Goal: Task Accomplishment & Management: Manage account settings

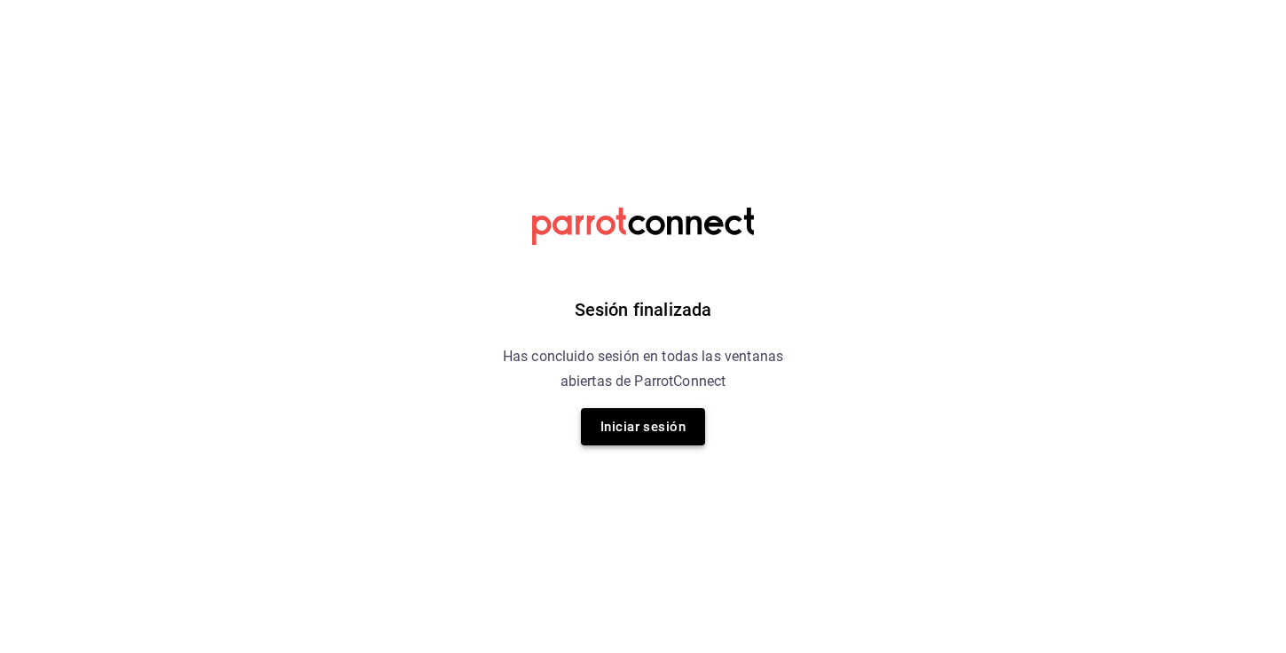
click at [615, 417] on button "Iniciar sesión" at bounding box center [643, 426] width 124 height 37
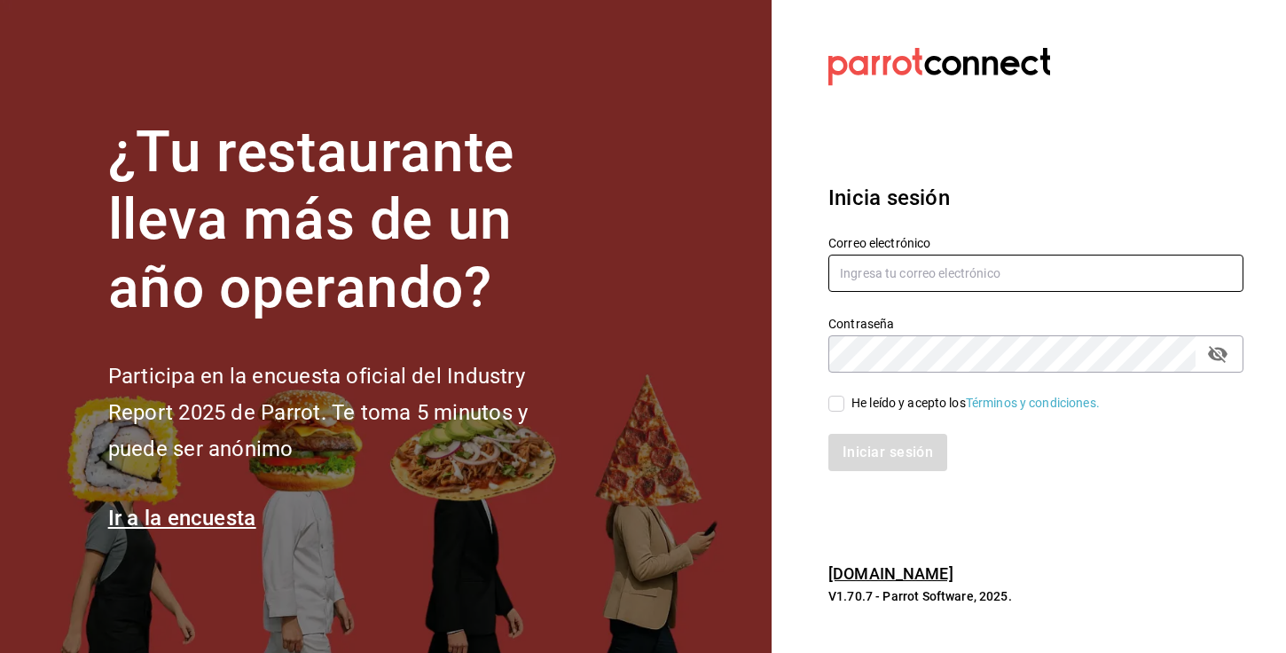
type input "[EMAIL_ADDRESS][DOMAIN_NAME]"
click at [826, 402] on div "He leído y acepto los Términos y condiciones." at bounding box center [1025, 392] width 436 height 41
click at [834, 403] on input "He leído y acepto los Términos y condiciones." at bounding box center [836, 403] width 16 height 16
checkbox input "true"
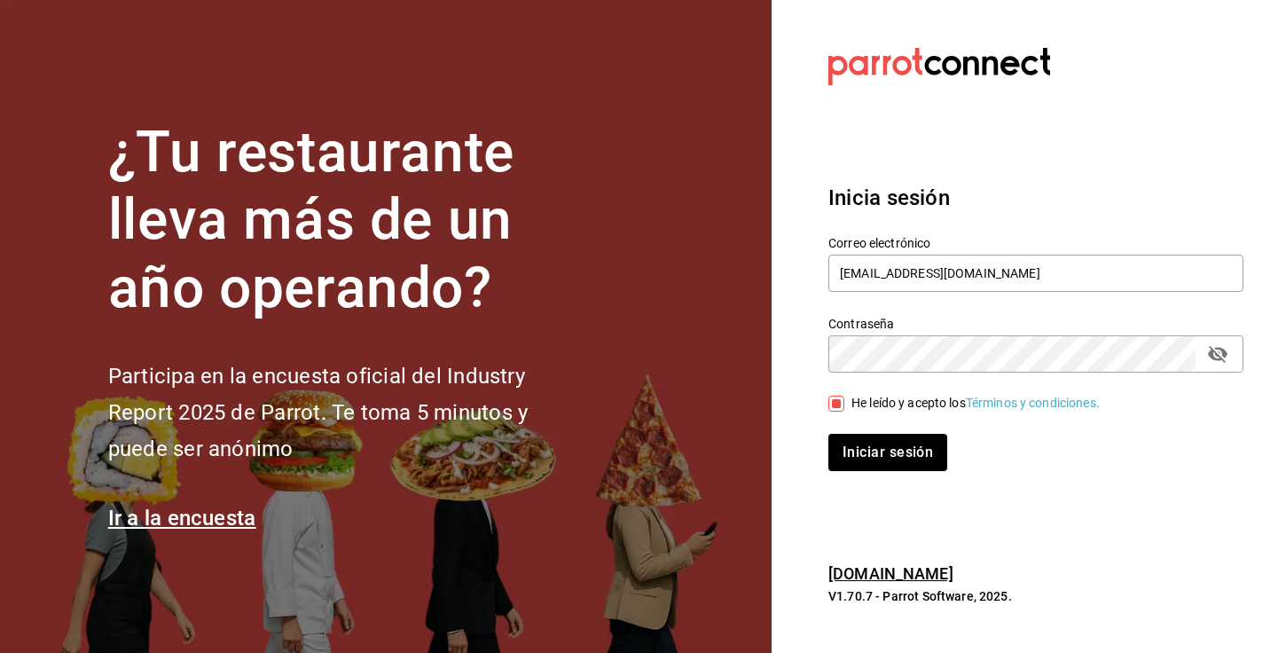
click at [877, 478] on div "Inicia sesión Correo electrónico [EMAIL_ADDRESS][DOMAIN_NAME] Contraseña Contra…" at bounding box center [1035, 326] width 415 height 332
click at [881, 448] on button "Iniciar sesión" at bounding box center [888, 452] width 121 height 37
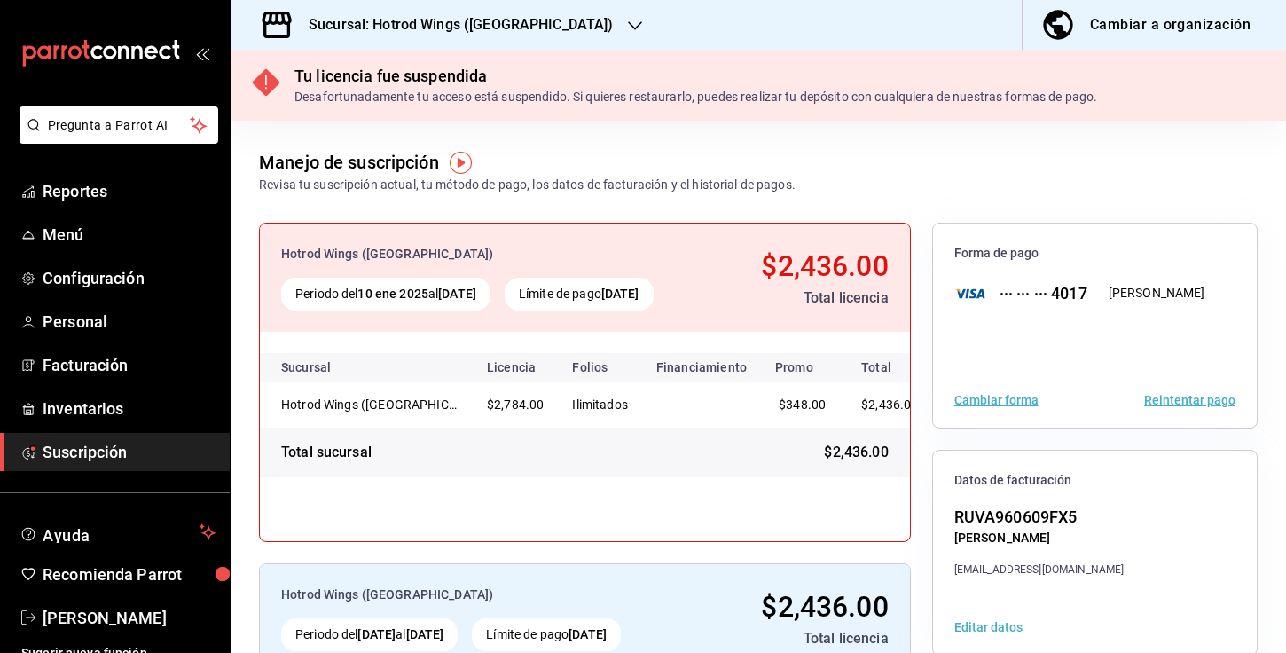
click at [447, 35] on div "Sucursal: Hotrod Wings (Chapultepec)" at bounding box center [447, 25] width 404 height 50
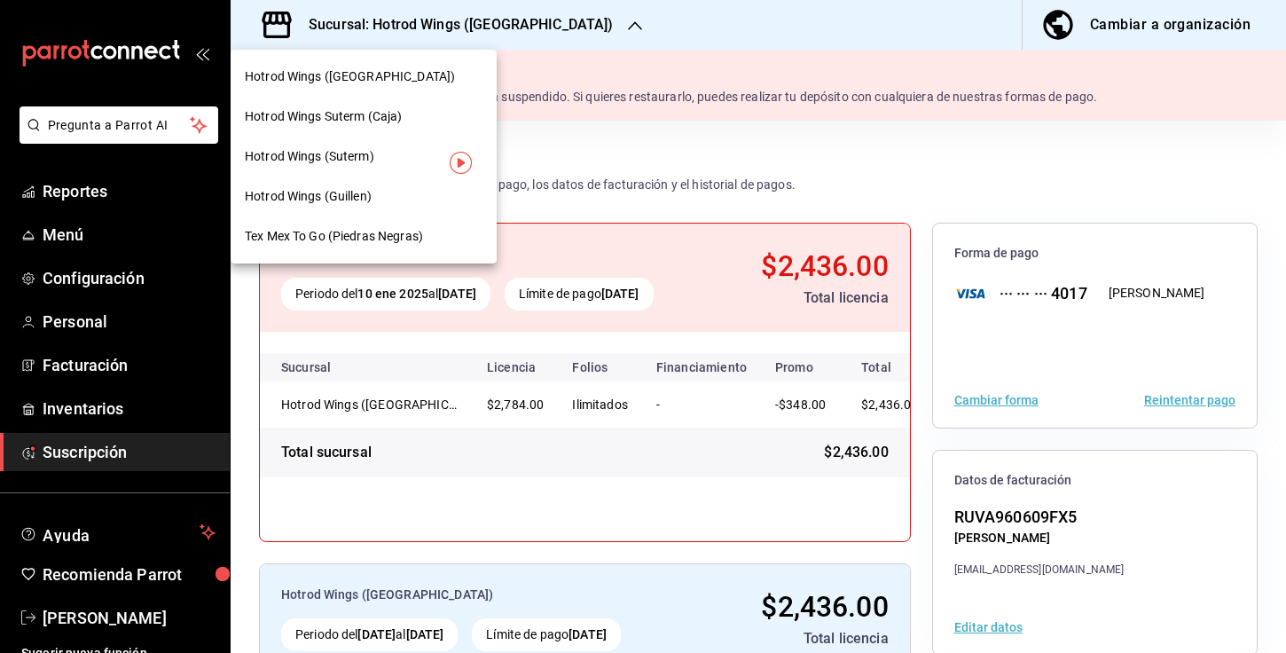
click at [348, 153] on span "Hotrod Wings (Suterm)" at bounding box center [309, 156] width 129 height 19
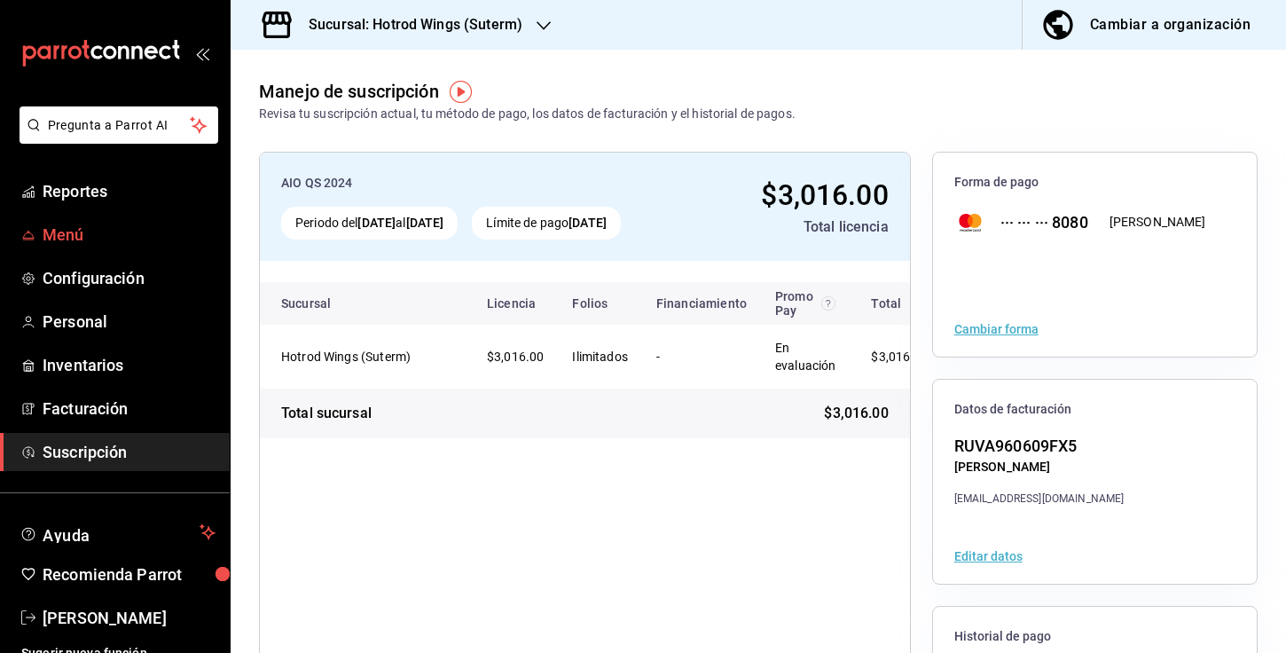
click at [51, 236] on span "Menú" at bounding box center [129, 235] width 173 height 24
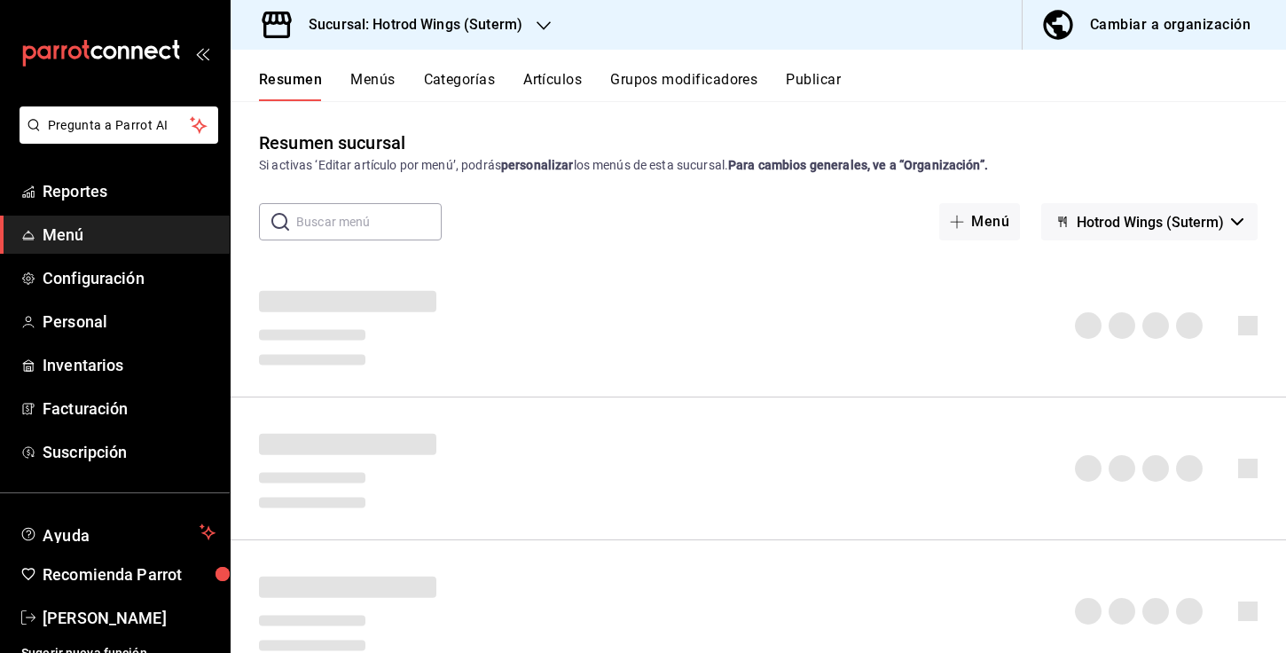
click at [555, 84] on button "Artículos" at bounding box center [552, 86] width 59 height 30
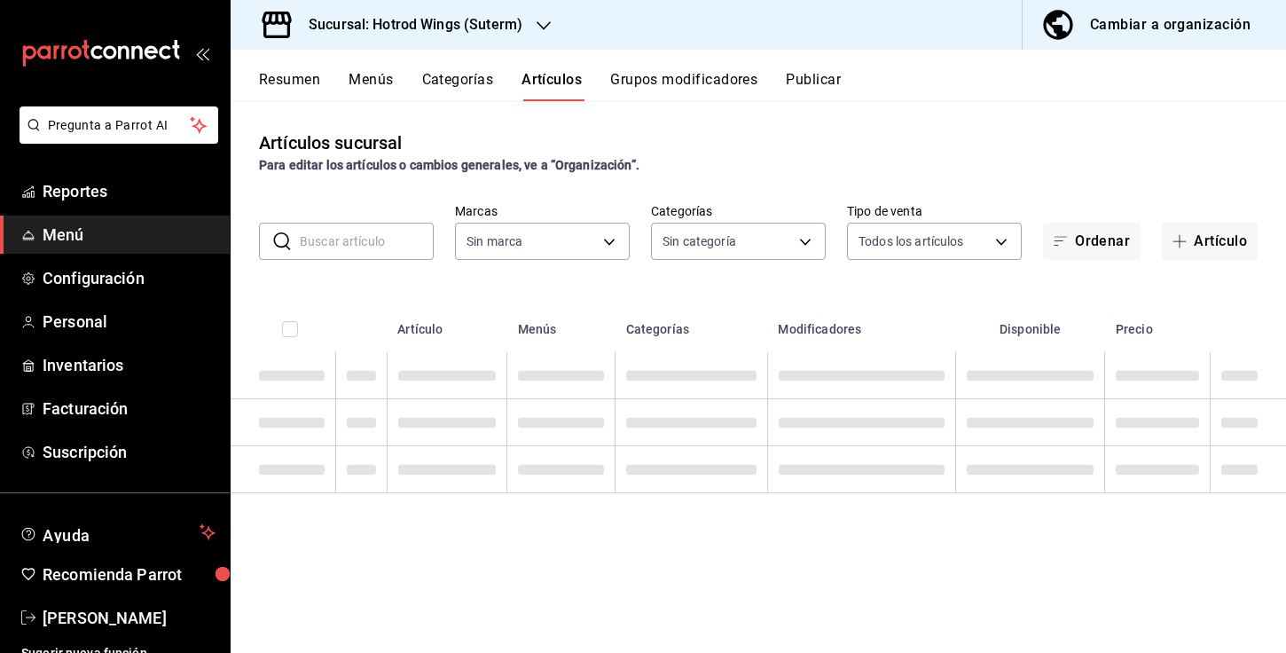
type input "bd20a852-739d-4ff9-915d-d7af5650fd58"
type input "26c1f28e-87d3-4f16-882d-7628e2cac17d,aa0f4bc3-2820-45b2-8f12-09ddccb389c4,e7a0c…"
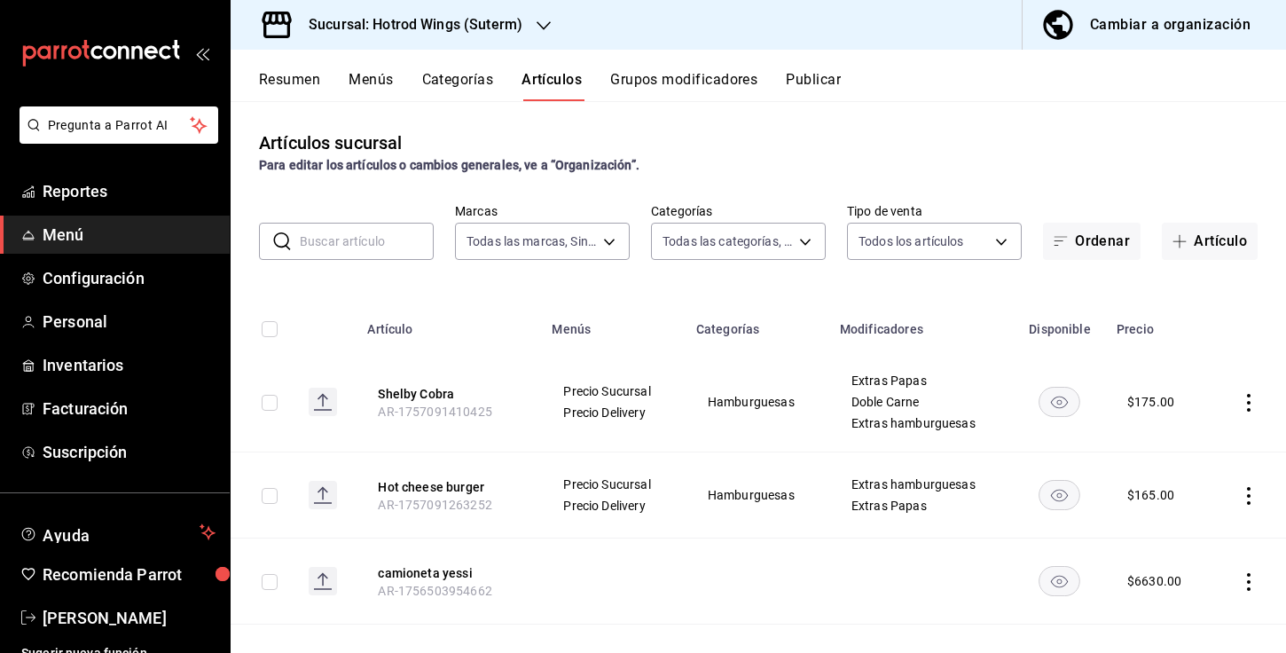
click at [364, 235] on input "text" at bounding box center [367, 240] width 134 height 35
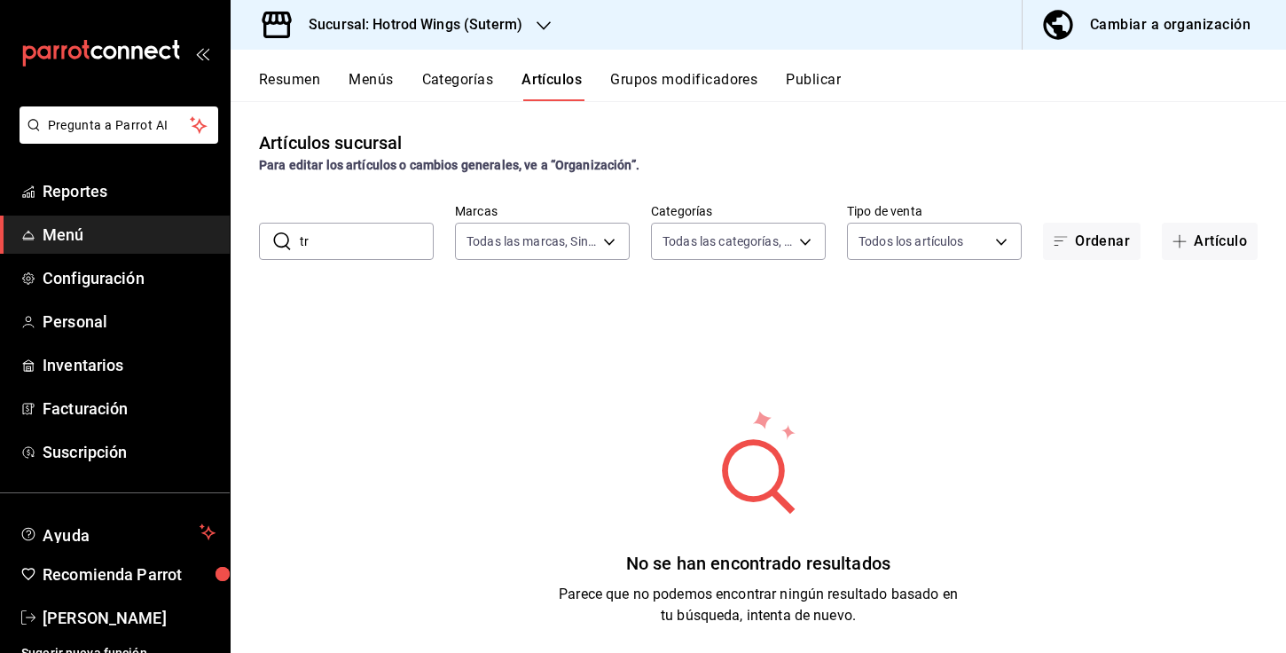
type input "t"
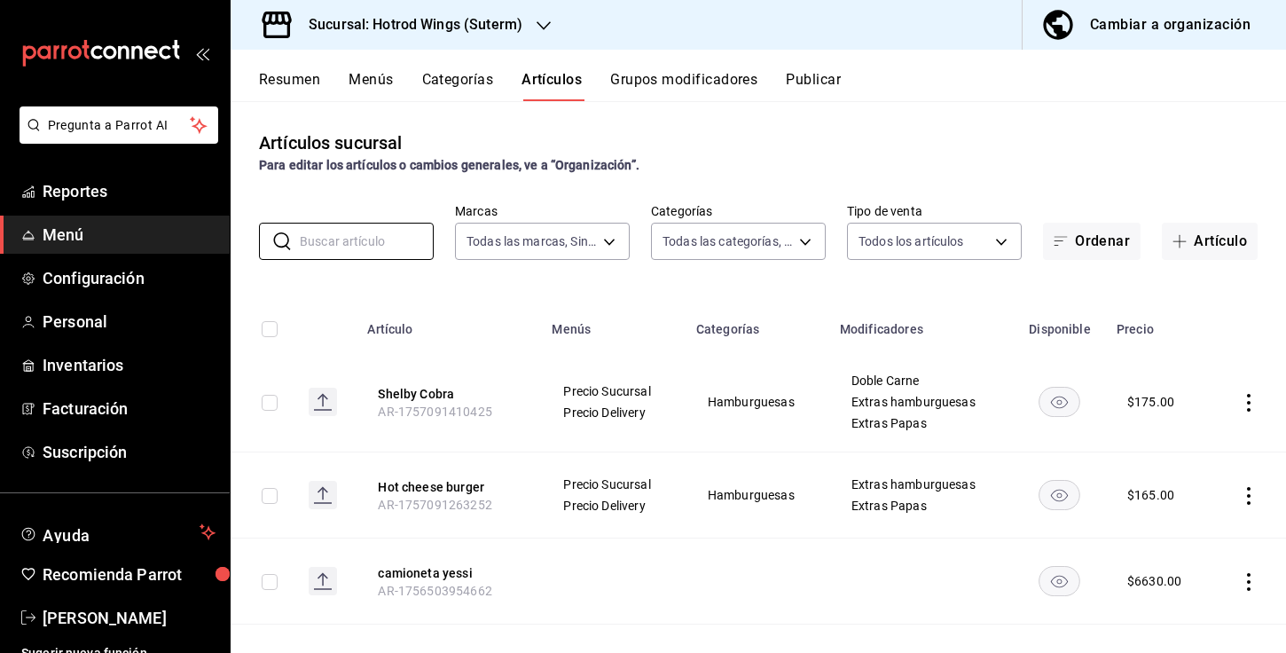
click at [507, 35] on div "Sucursal: Hotrod Wings (Suterm)" at bounding box center [401, 25] width 313 height 50
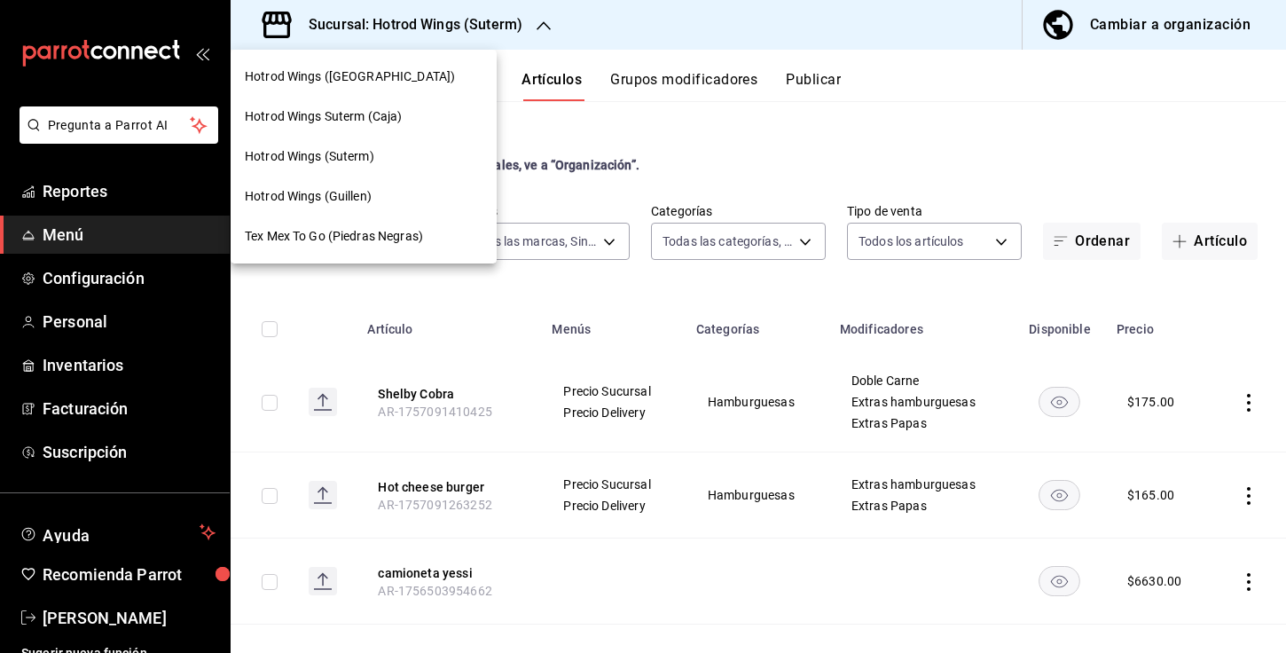
click at [376, 154] on div "Hotrod Wings (Suterm)" at bounding box center [364, 156] width 238 height 19
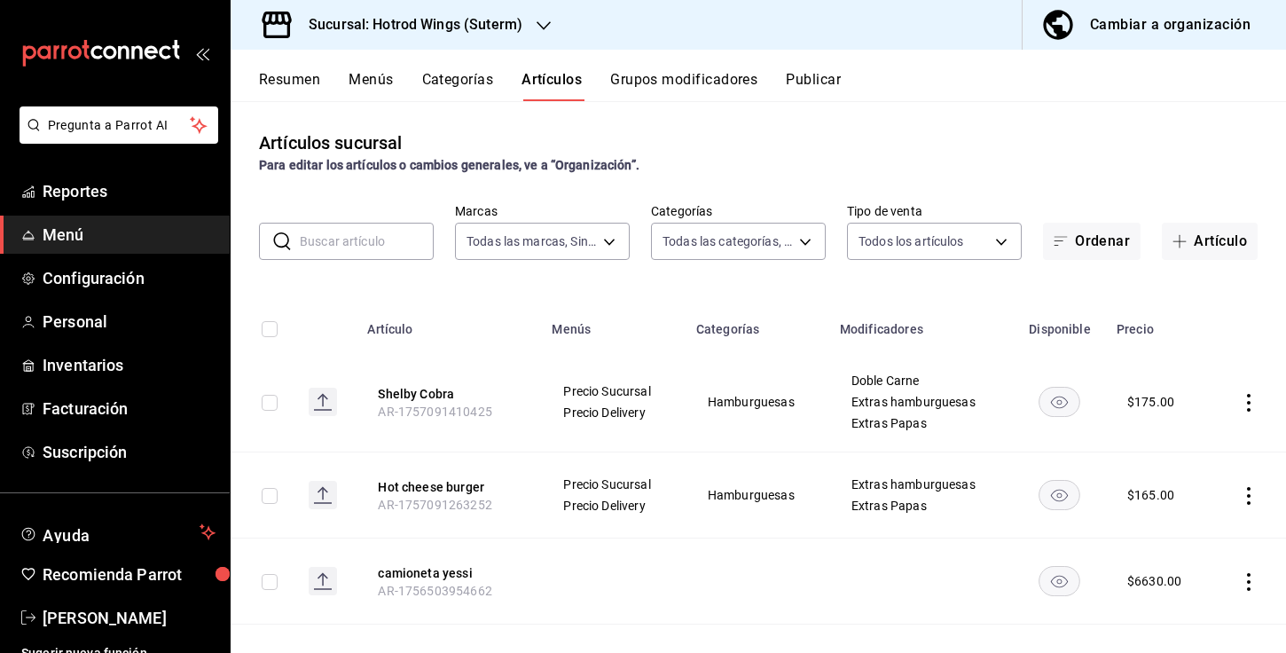
click at [344, 239] on input "text" at bounding box center [367, 240] width 134 height 35
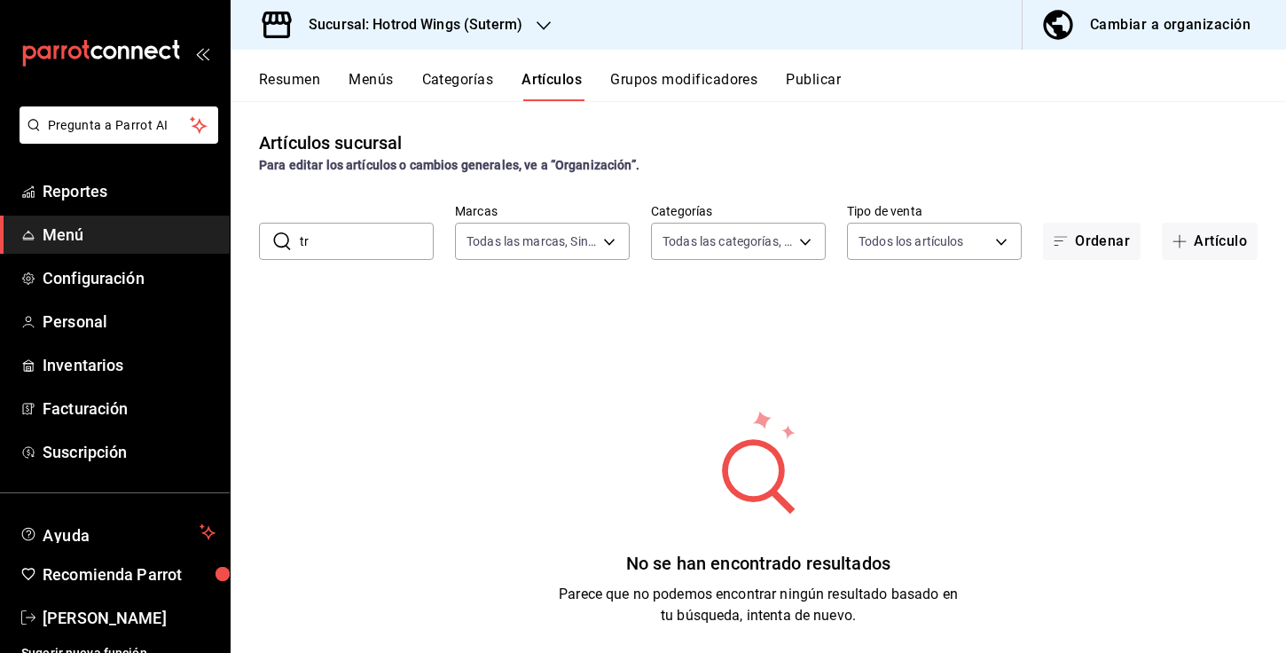
type input "t"
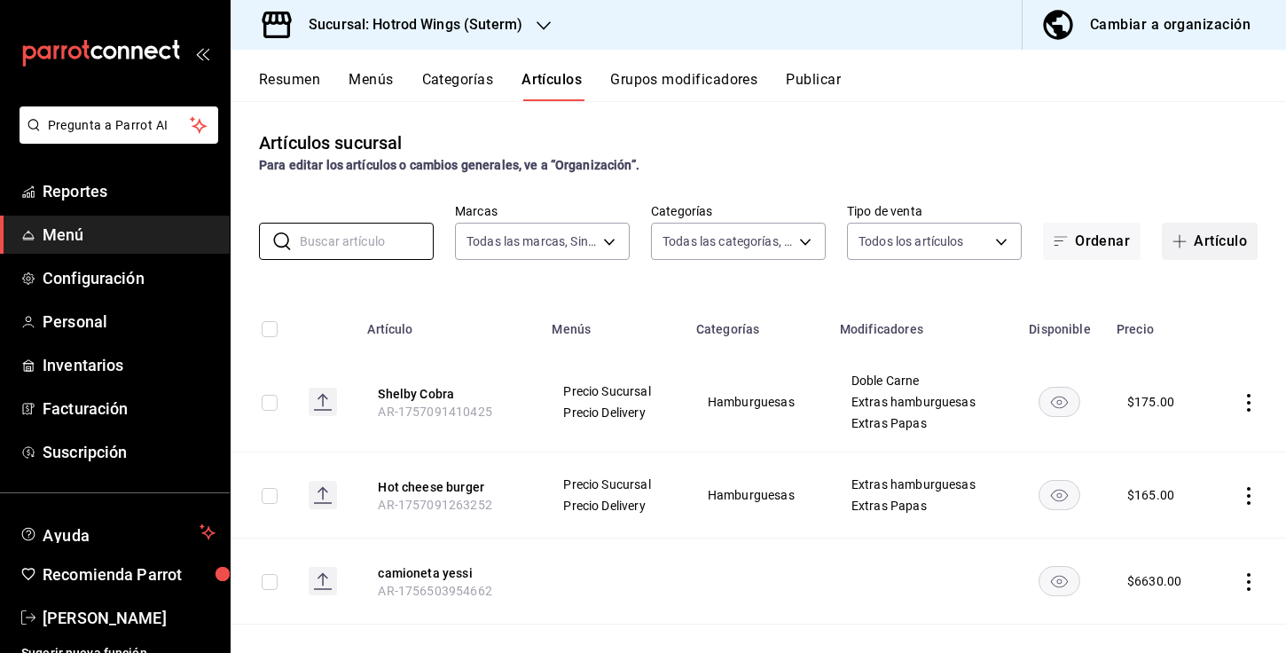
click at [1189, 254] on button "Artículo" at bounding box center [1209, 241] width 96 height 37
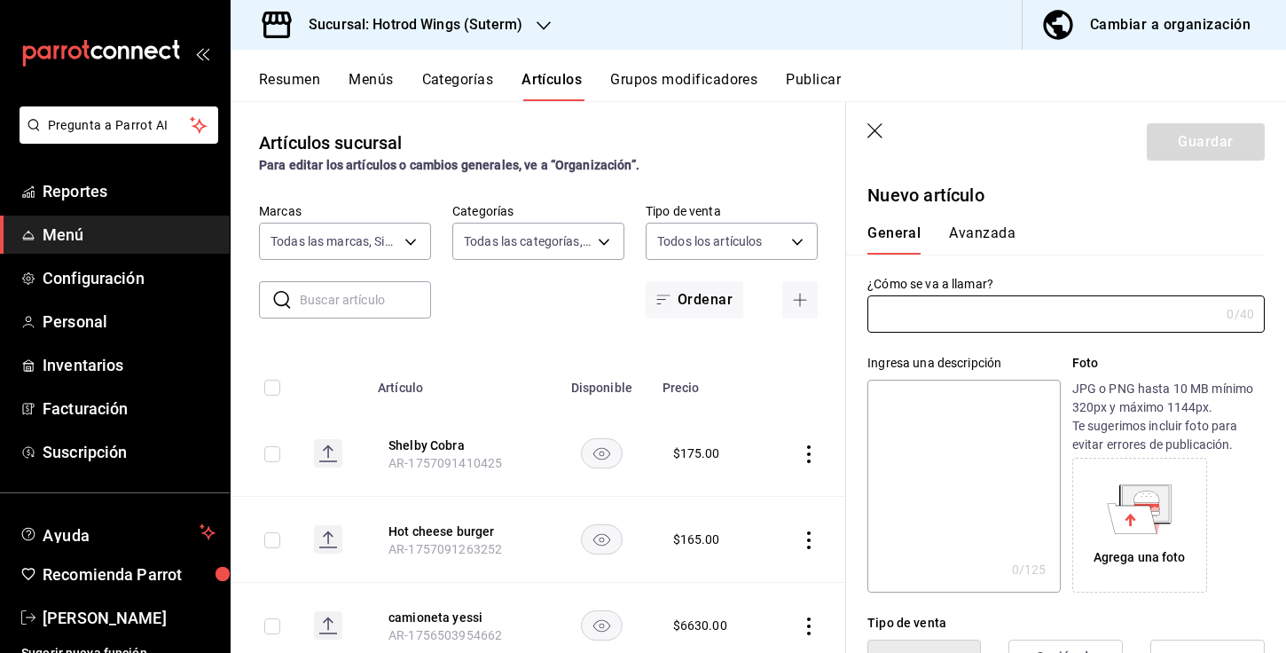
type input "AR-1758422671460"
click at [943, 321] on input "text" at bounding box center [1043, 313] width 352 height 35
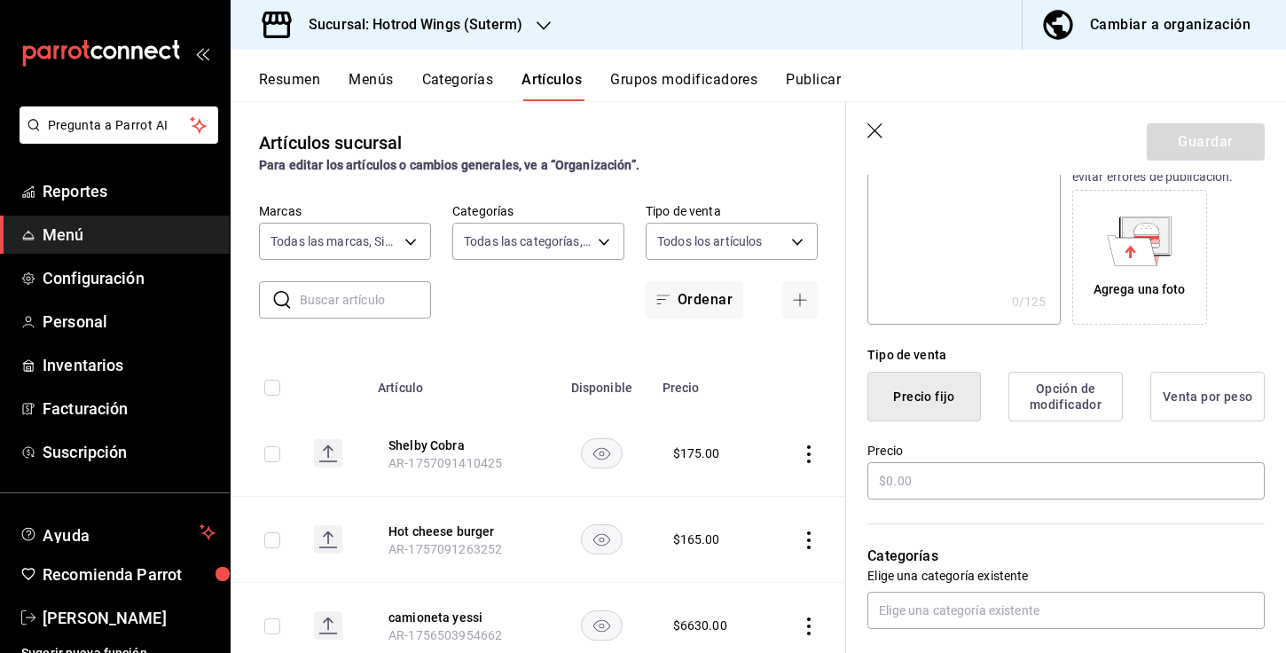
scroll to position [281, 0]
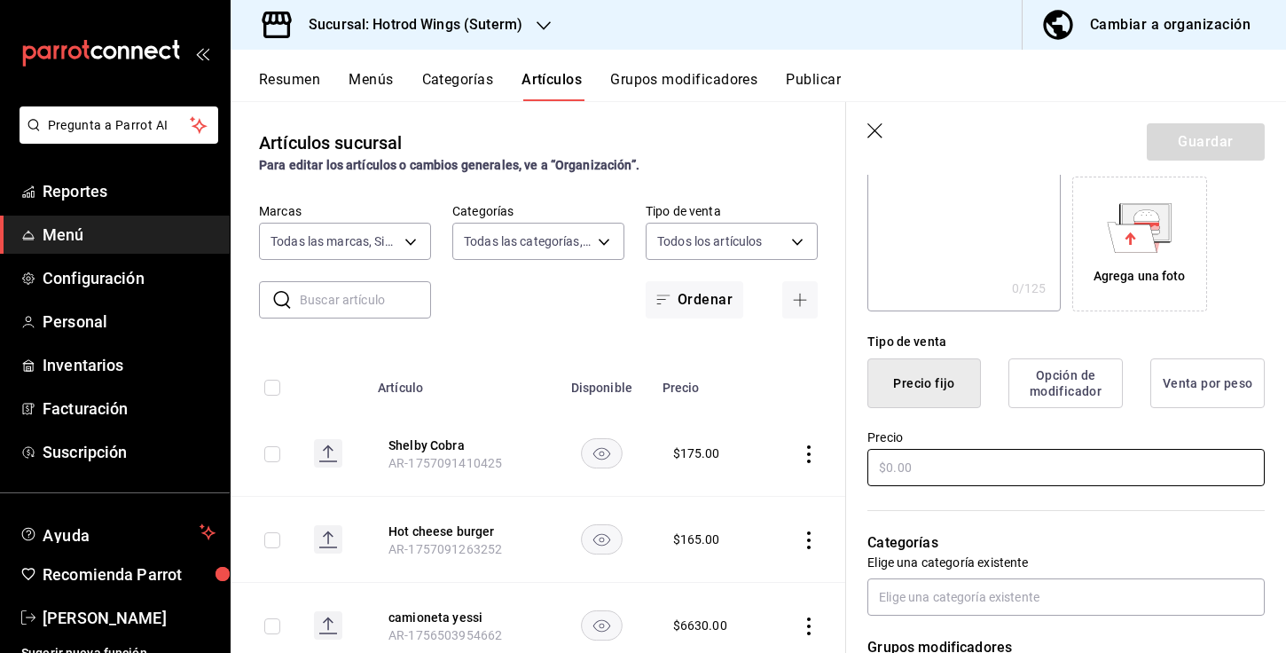
type input "Triton"
click at [941, 468] on input "text" at bounding box center [1065, 467] width 397 height 37
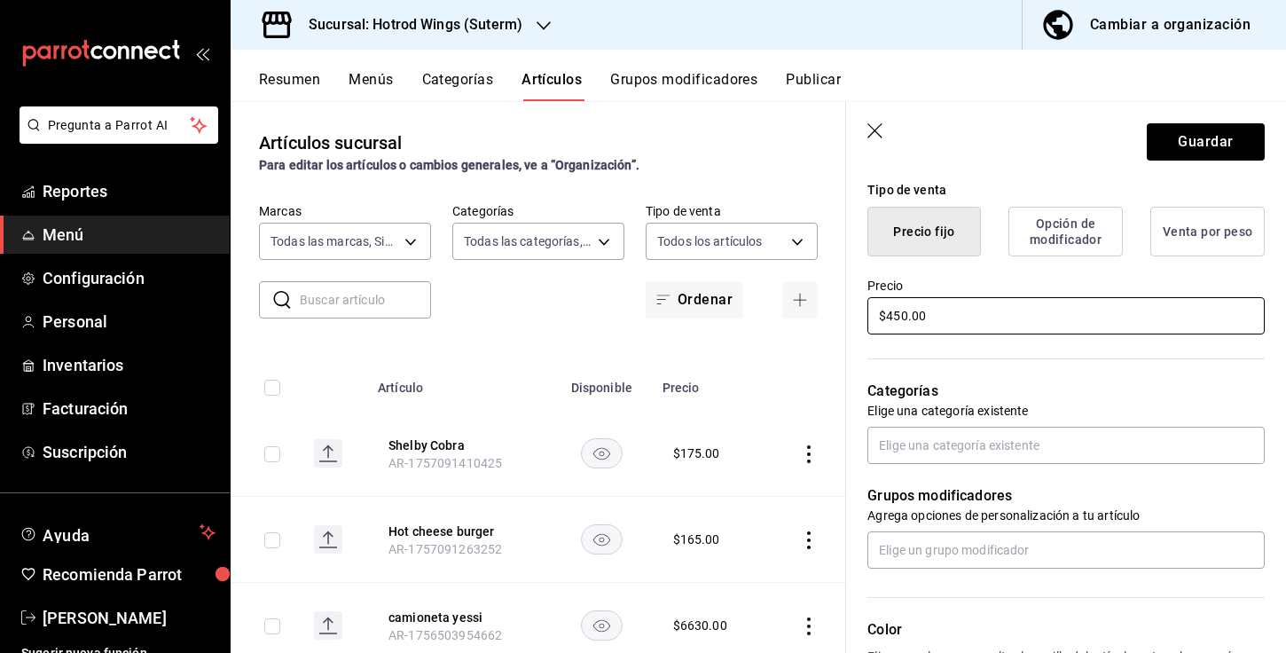
scroll to position [452, 0]
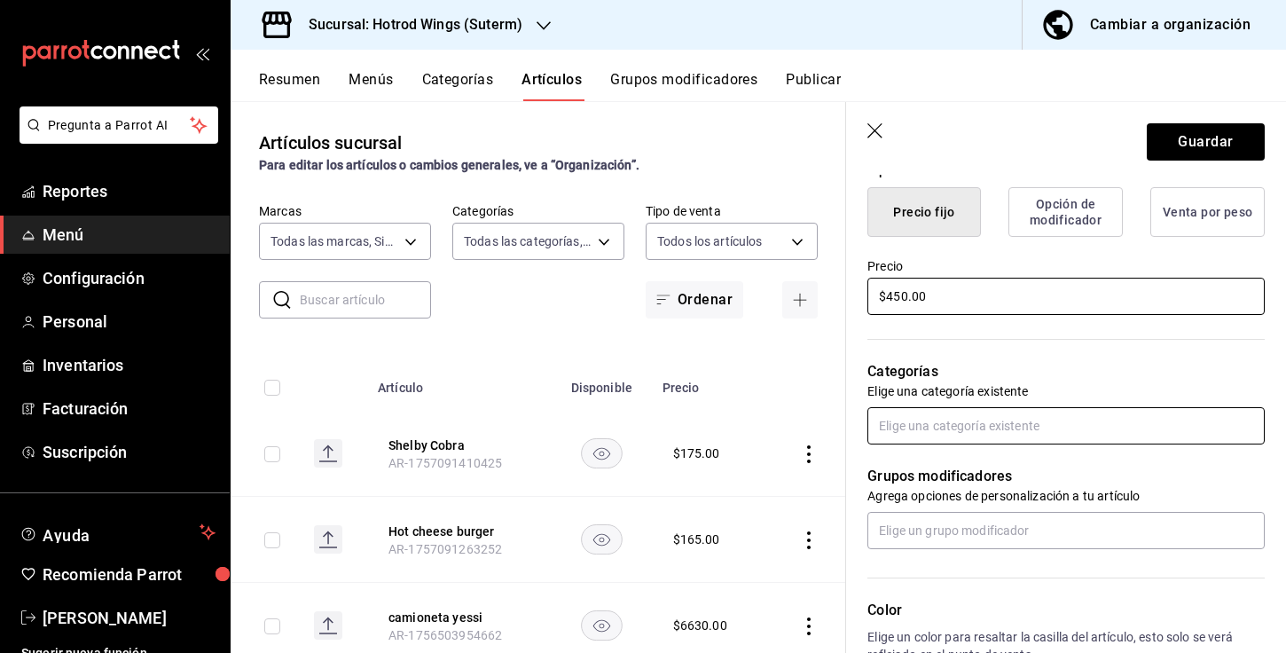
type input "$450.00"
click at [979, 430] on input "text" at bounding box center [1065, 425] width 397 height 37
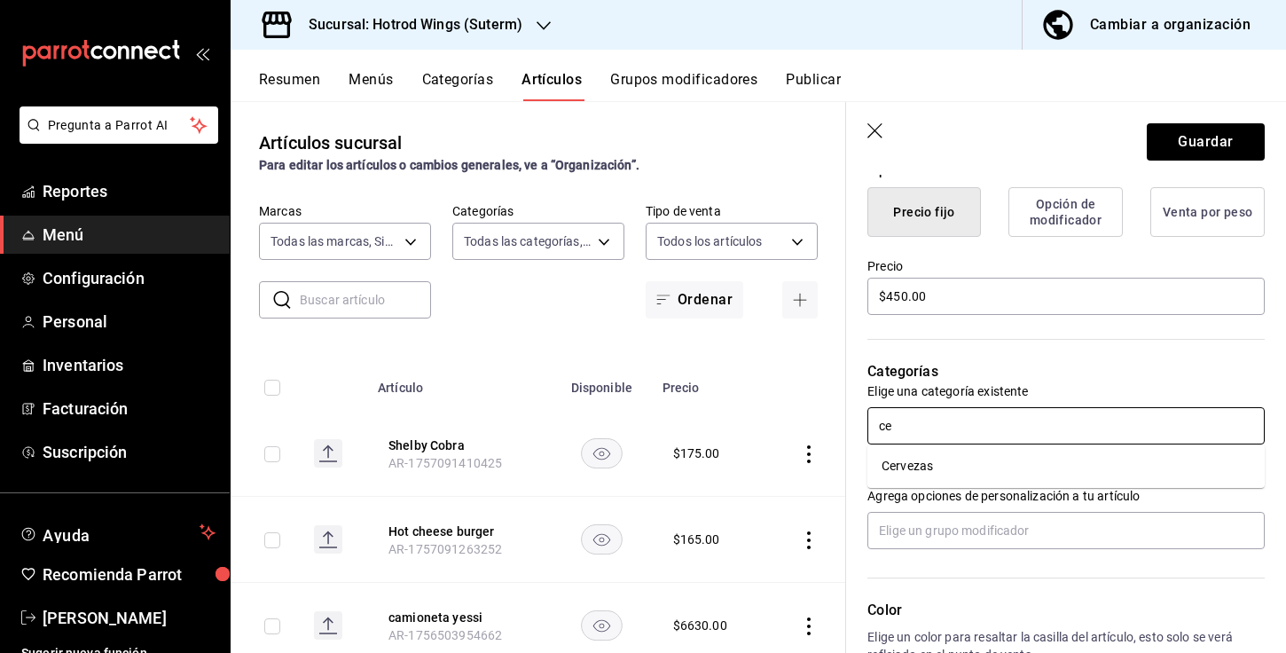
type input "cer"
click at [966, 460] on li "Cervezas" at bounding box center [1065, 465] width 397 height 29
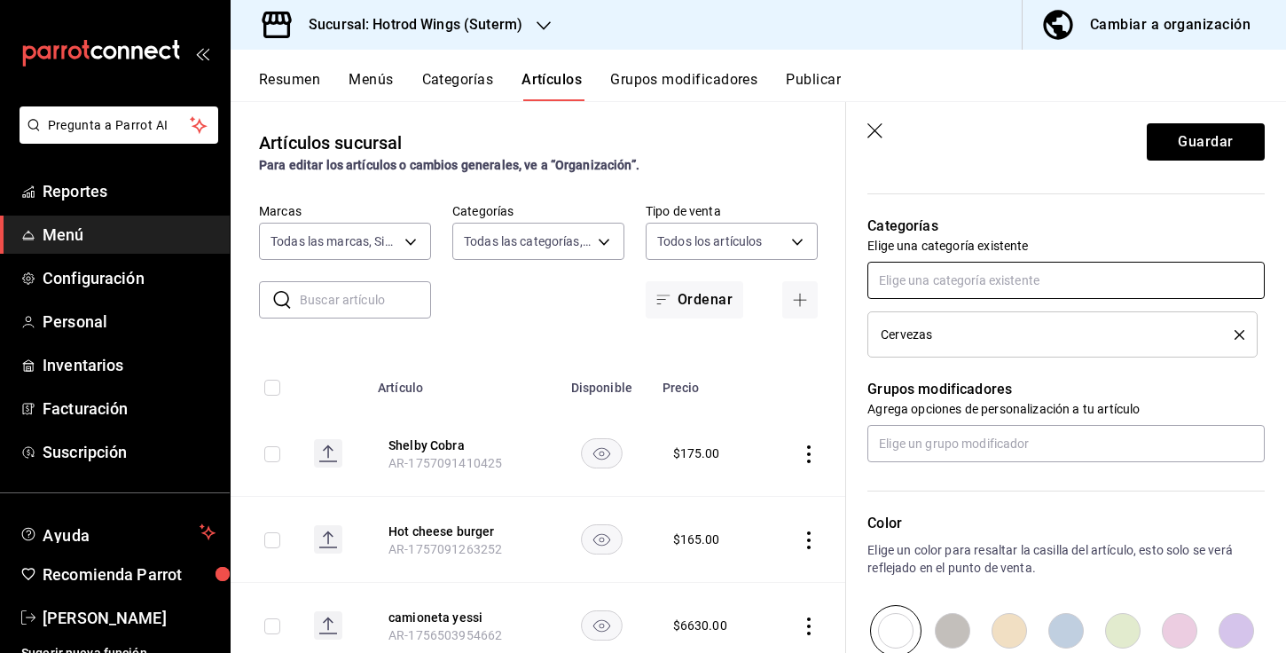
scroll to position [624, 0]
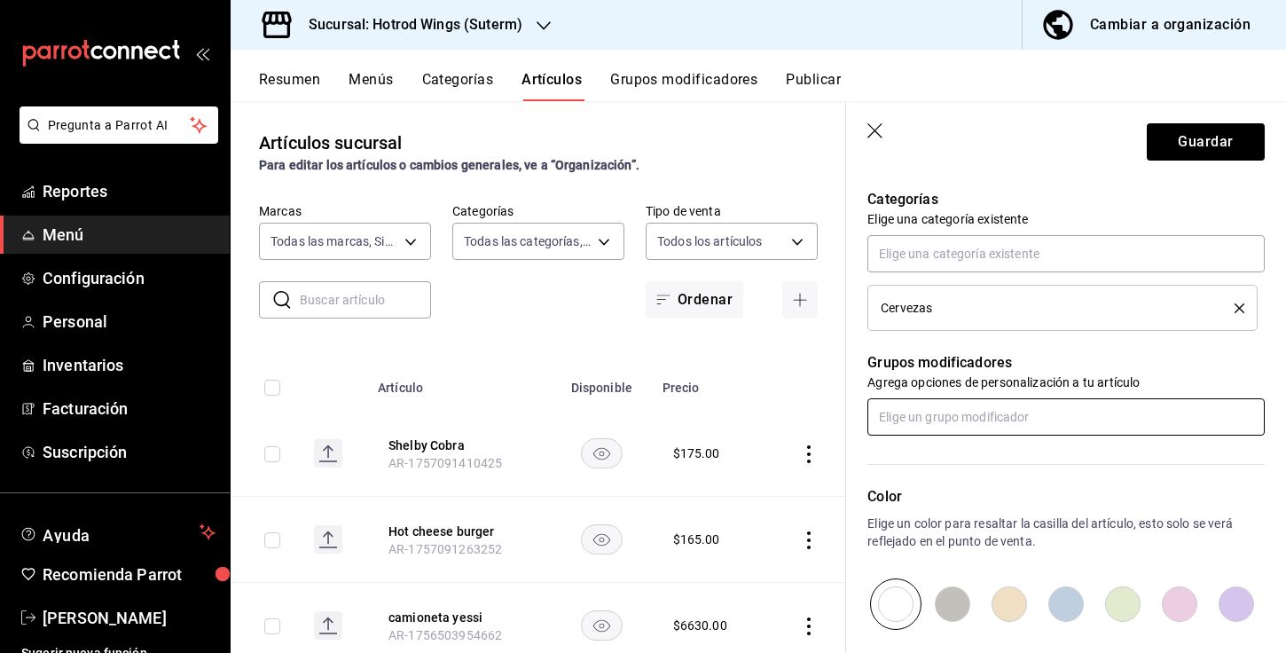
click at [942, 420] on input "text" at bounding box center [1065, 416] width 397 height 37
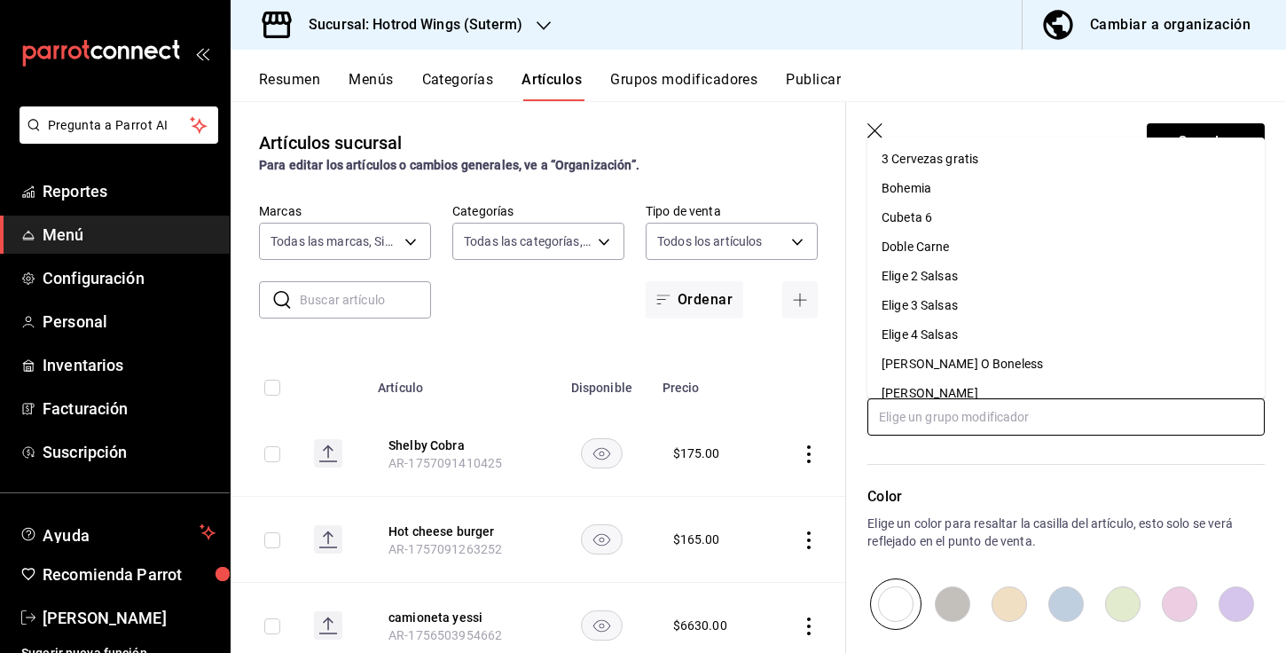
click at [942, 420] on input "text" at bounding box center [1065, 416] width 397 height 37
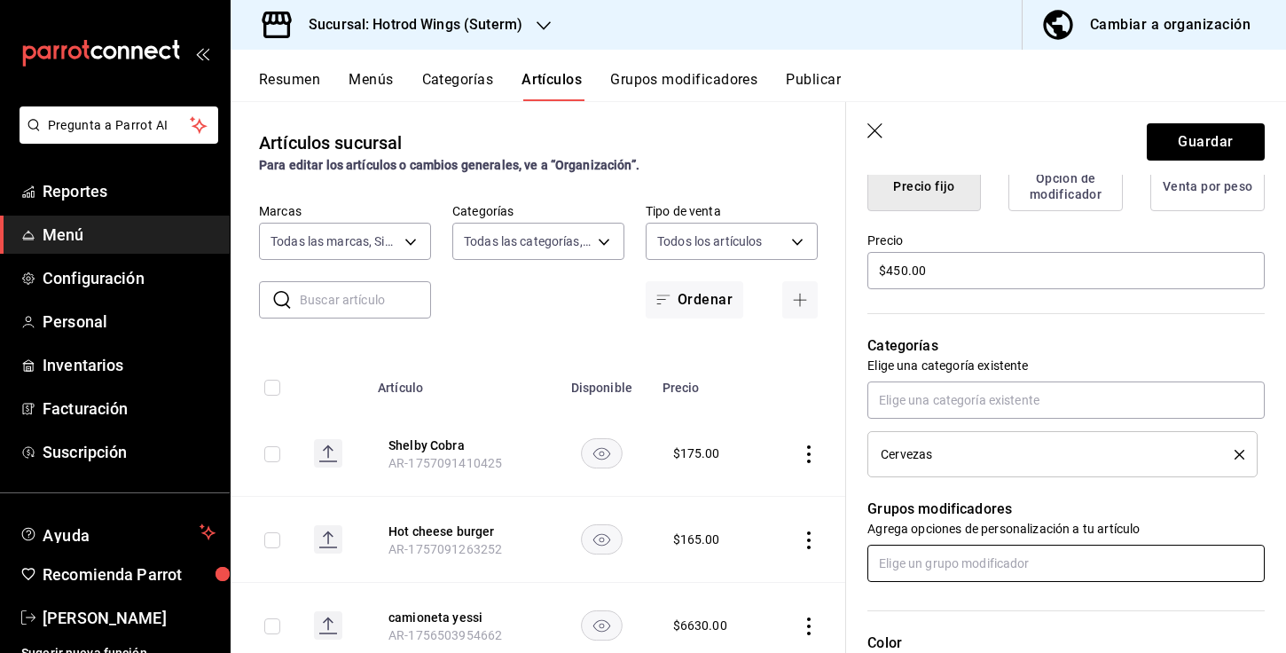
scroll to position [476, 0]
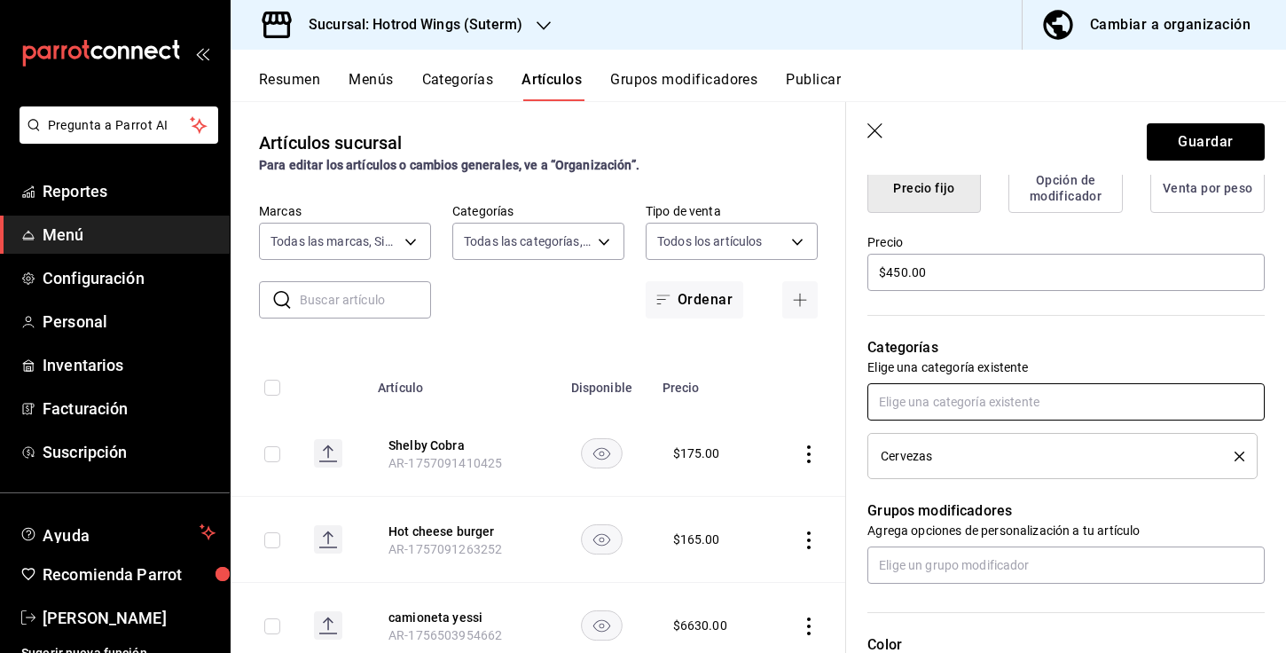
click at [939, 409] on input "text" at bounding box center [1065, 401] width 397 height 37
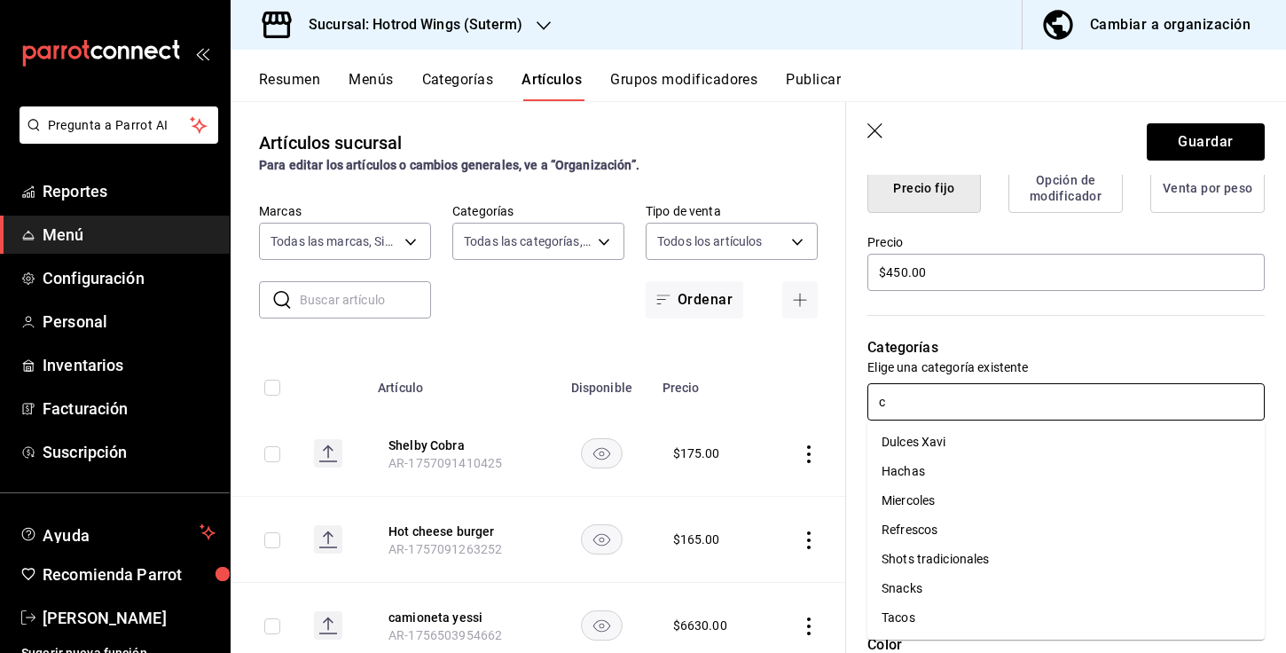
scroll to position [0, 0]
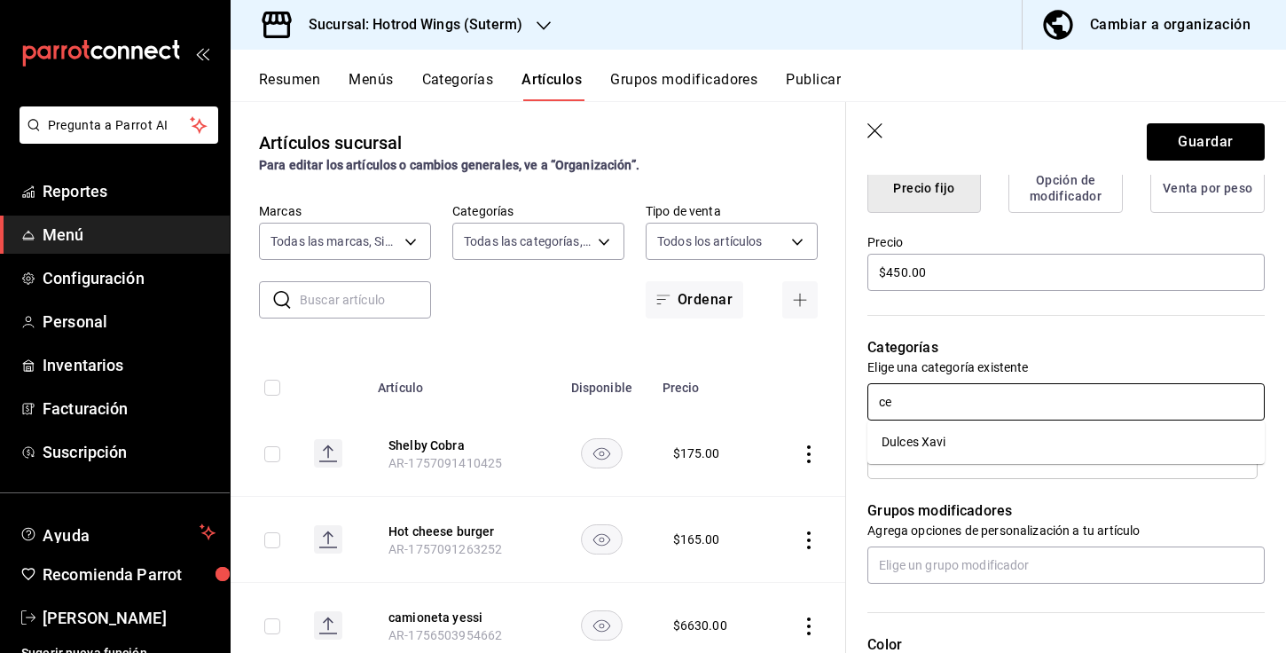
type input "c"
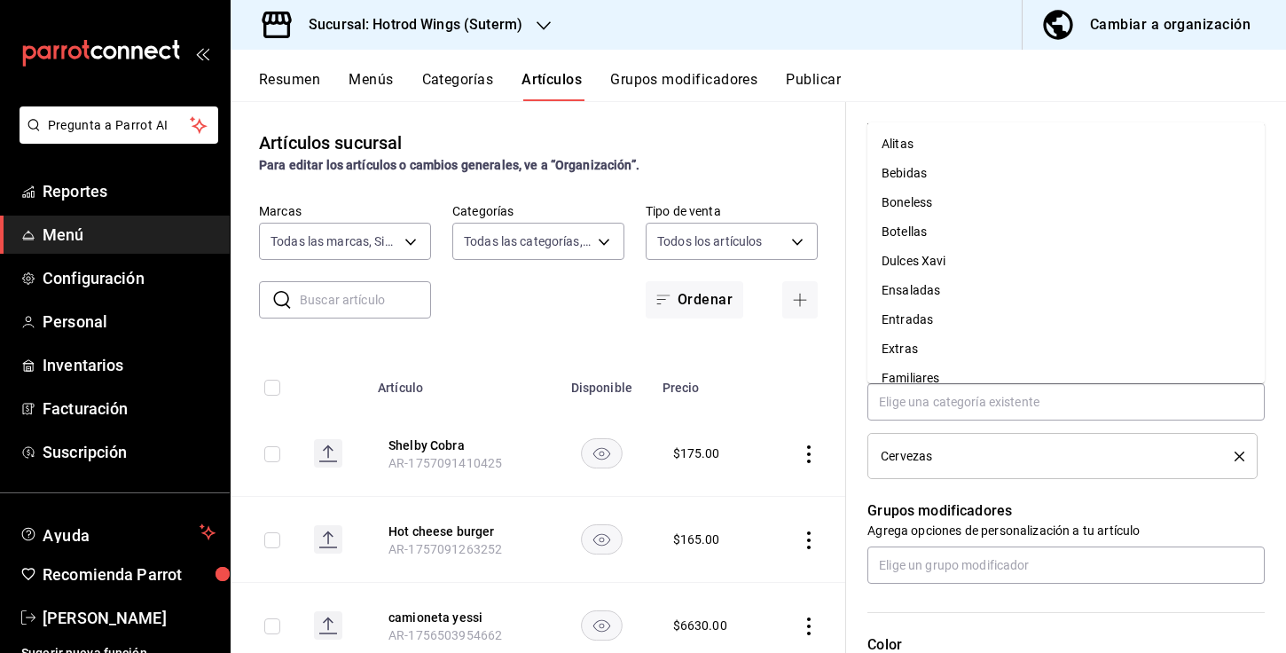
click at [919, 480] on div "Grupos modificadores Agrega opciones de personalización a tu artículo" at bounding box center [1055, 531] width 418 height 105
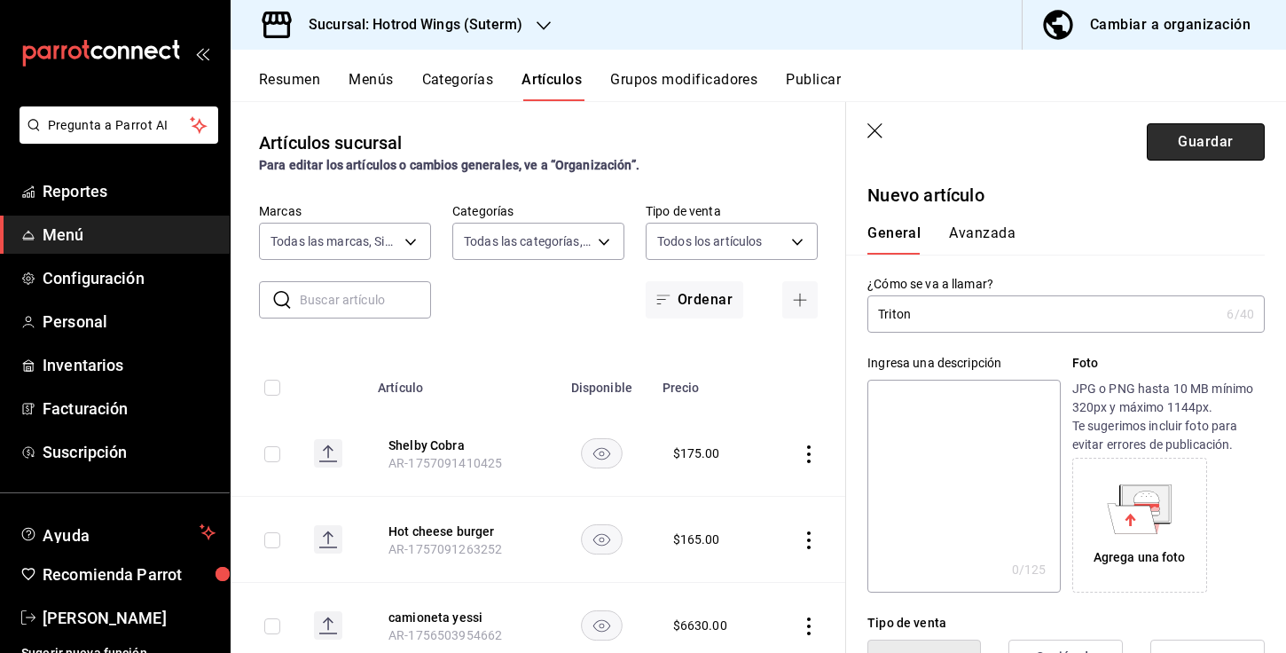
click at [1205, 150] on button "Guardar" at bounding box center [1205, 141] width 118 height 37
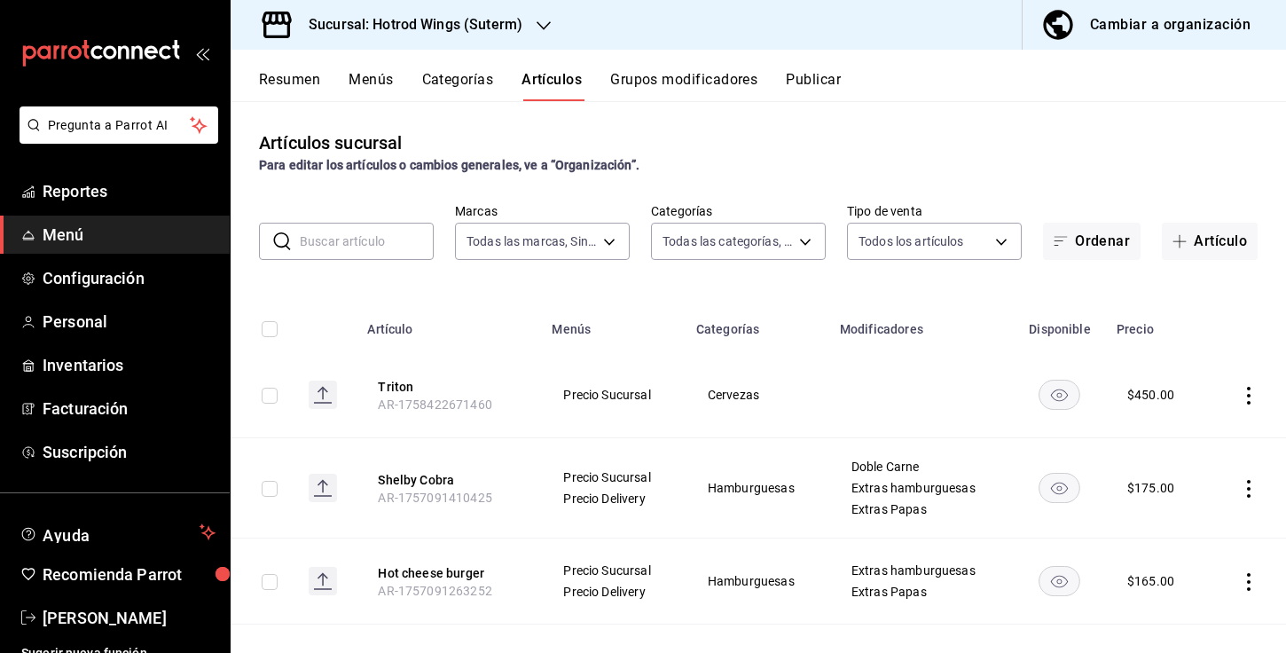
click at [506, 27] on h3 "Sucursal: Hotrod Wings (Suterm)" at bounding box center [408, 24] width 228 height 21
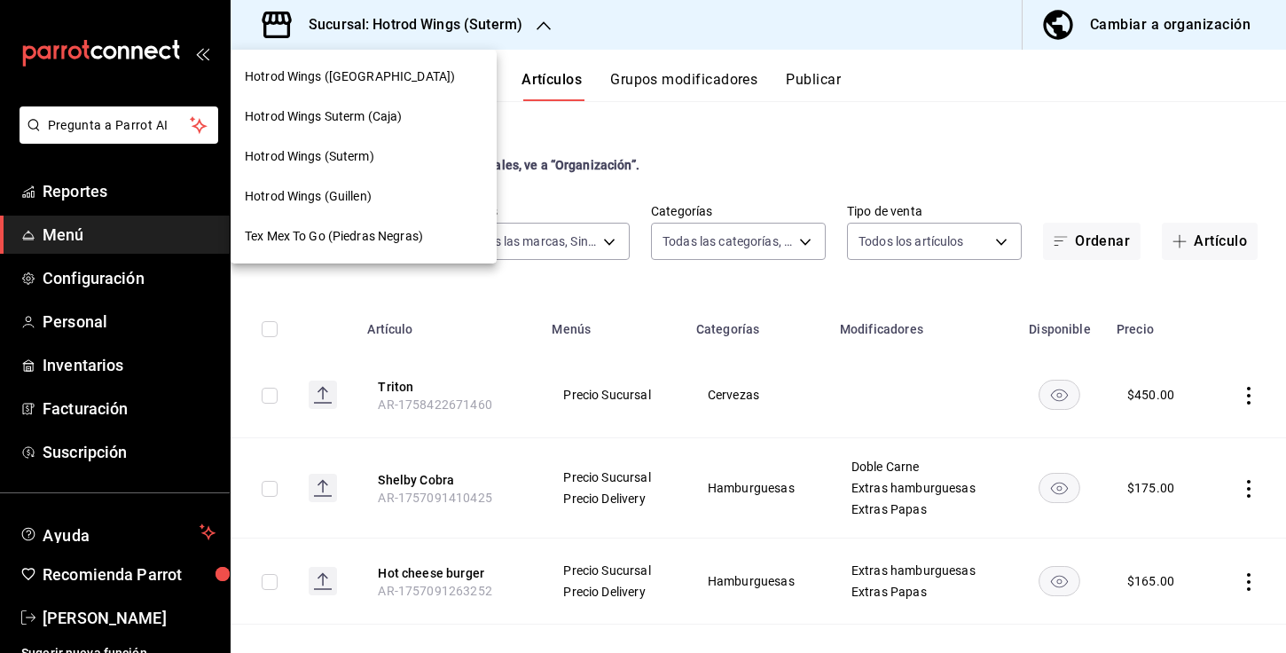
click at [381, 116] on span "Hotrod Wings Suterm (Caja)" at bounding box center [323, 116] width 157 height 19
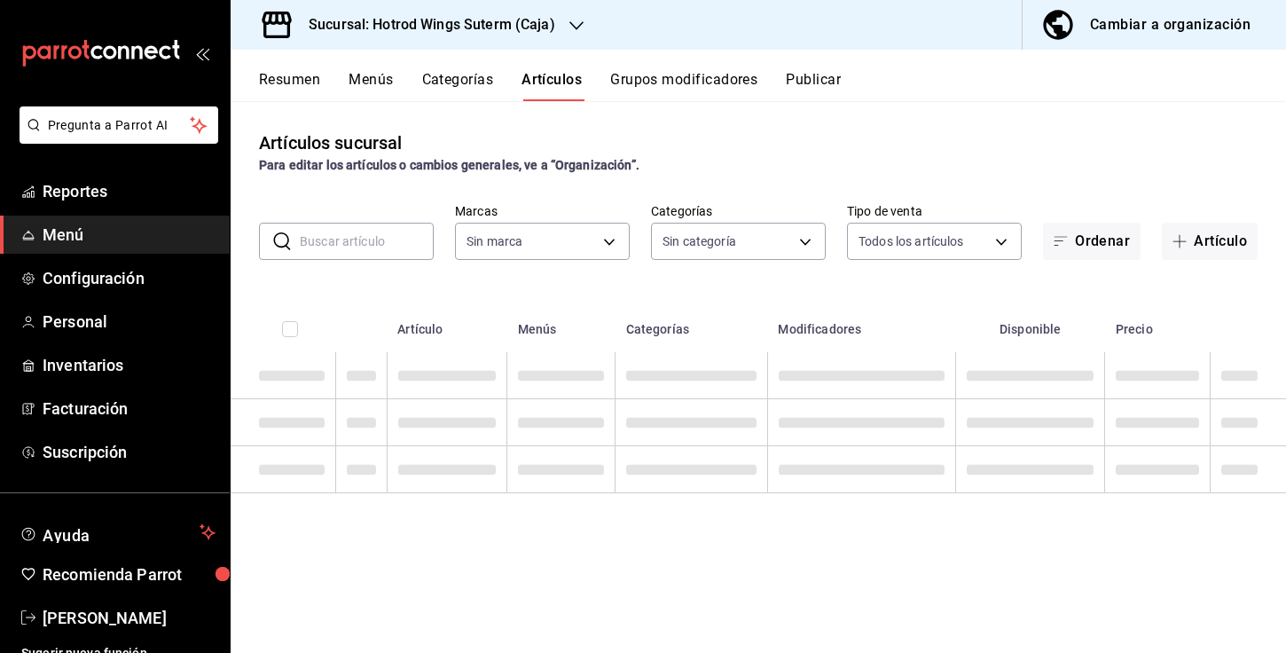
type input "b2e8c44f-ee12-4551-ab55-fb4e66295305"
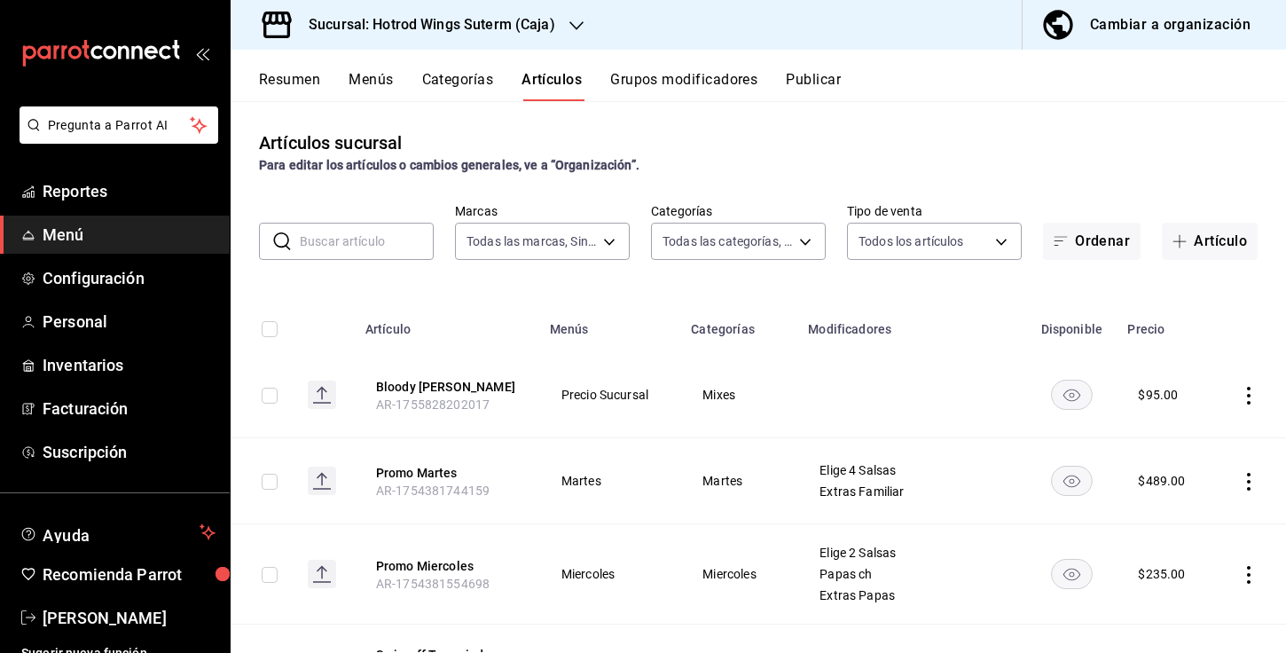
type input "aece10ad-7471-403e-8998-b4555233708b,fd931bf4-9c91-452e-8d70-28ddec7d73a1,b2ae1…"
click at [364, 237] on input "text" at bounding box center [367, 240] width 134 height 35
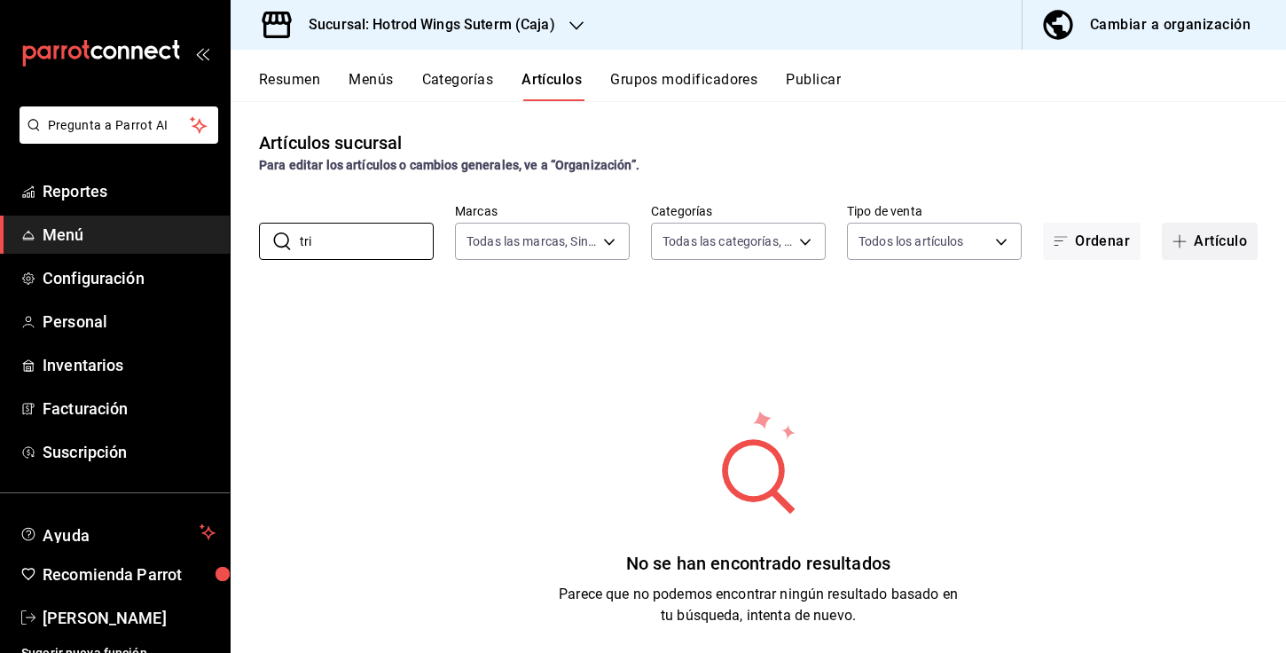
type input "tri"
click at [1185, 245] on icon "button" at bounding box center [1179, 241] width 14 height 14
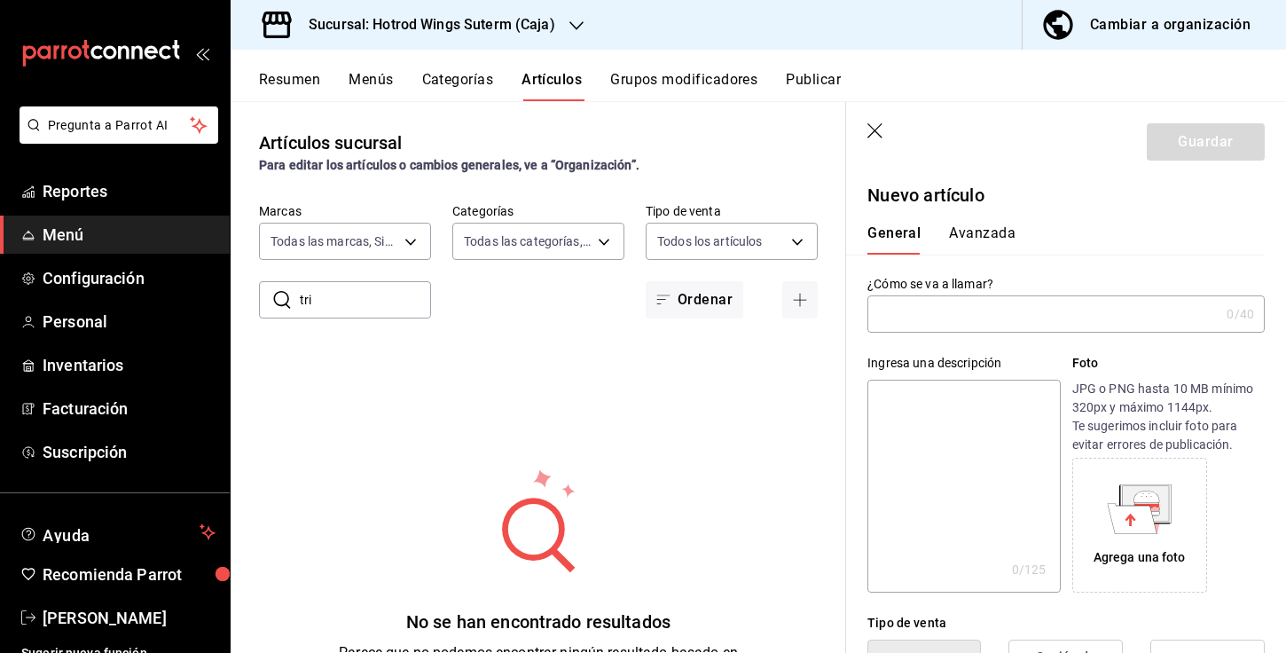
click at [920, 323] on input "text" at bounding box center [1043, 313] width 352 height 35
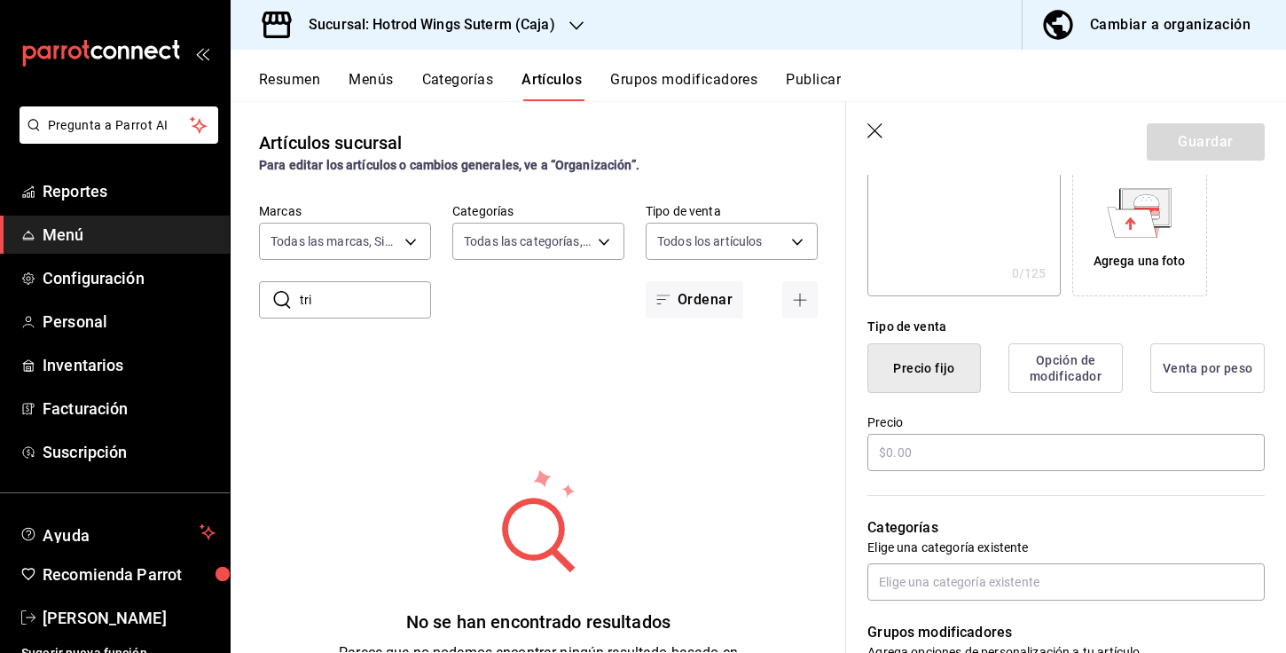
scroll to position [314, 0]
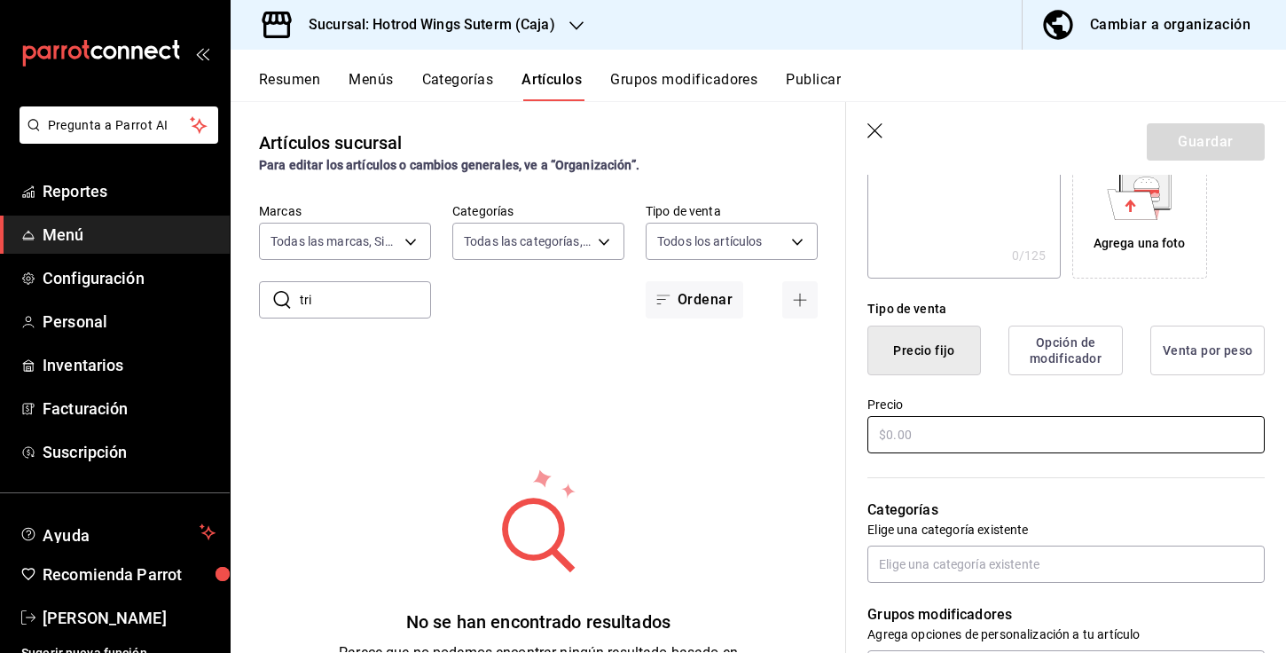
type input "Triton"
click at [936, 426] on input "text" at bounding box center [1065, 434] width 397 height 37
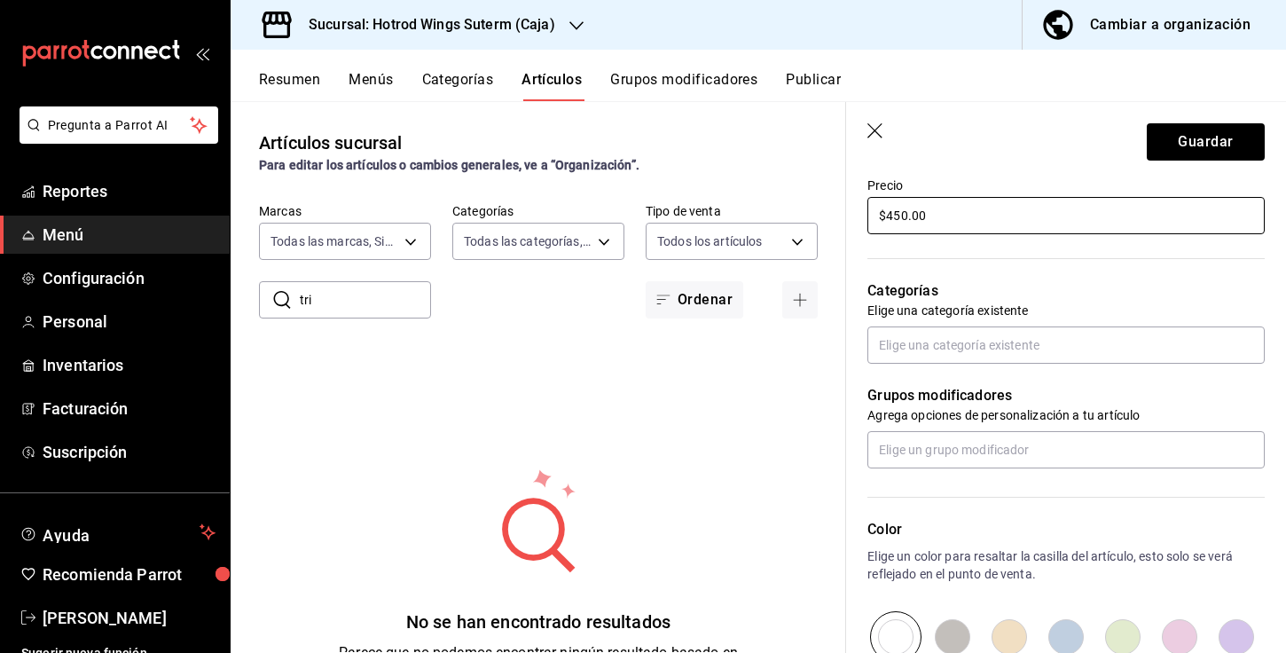
scroll to position [530, 0]
type input "$450.00"
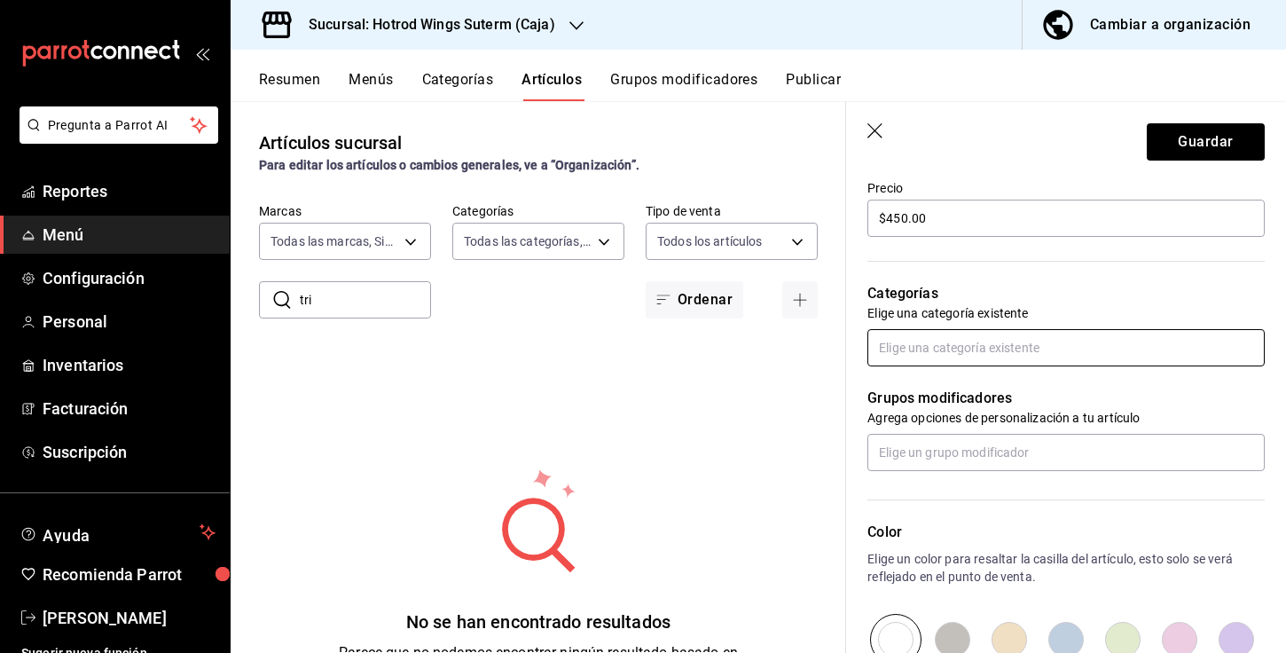
click at [973, 355] on input "text" at bounding box center [1065, 347] width 397 height 37
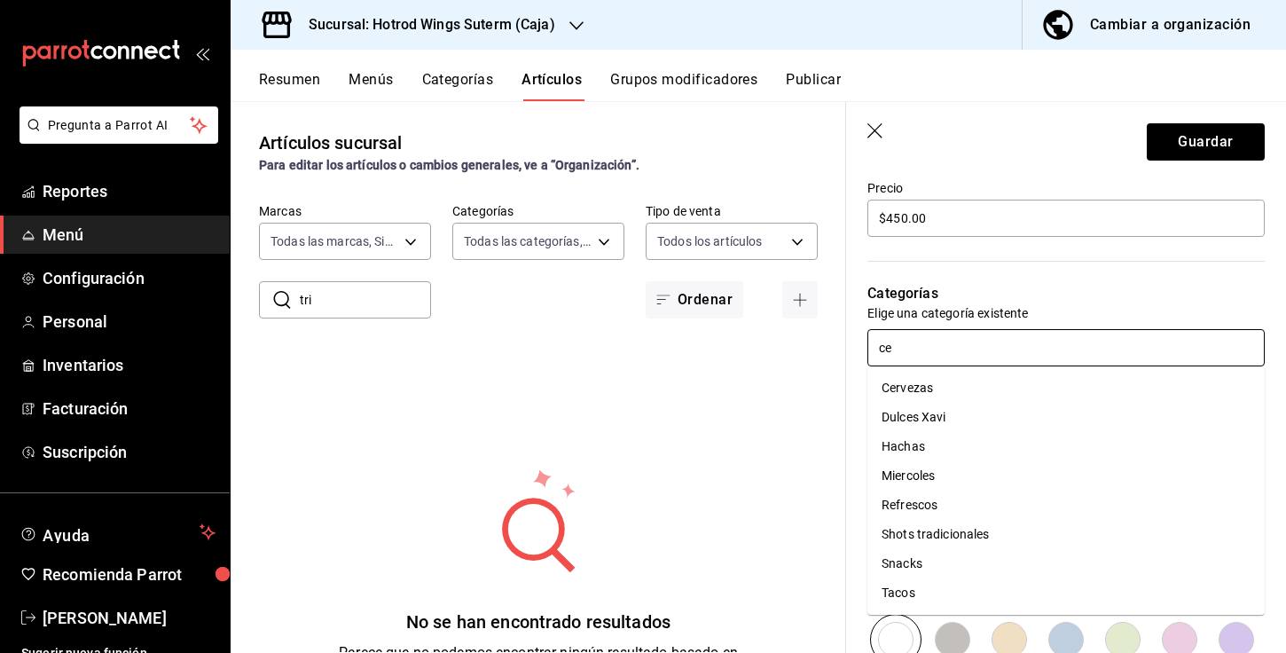
type input "cer"
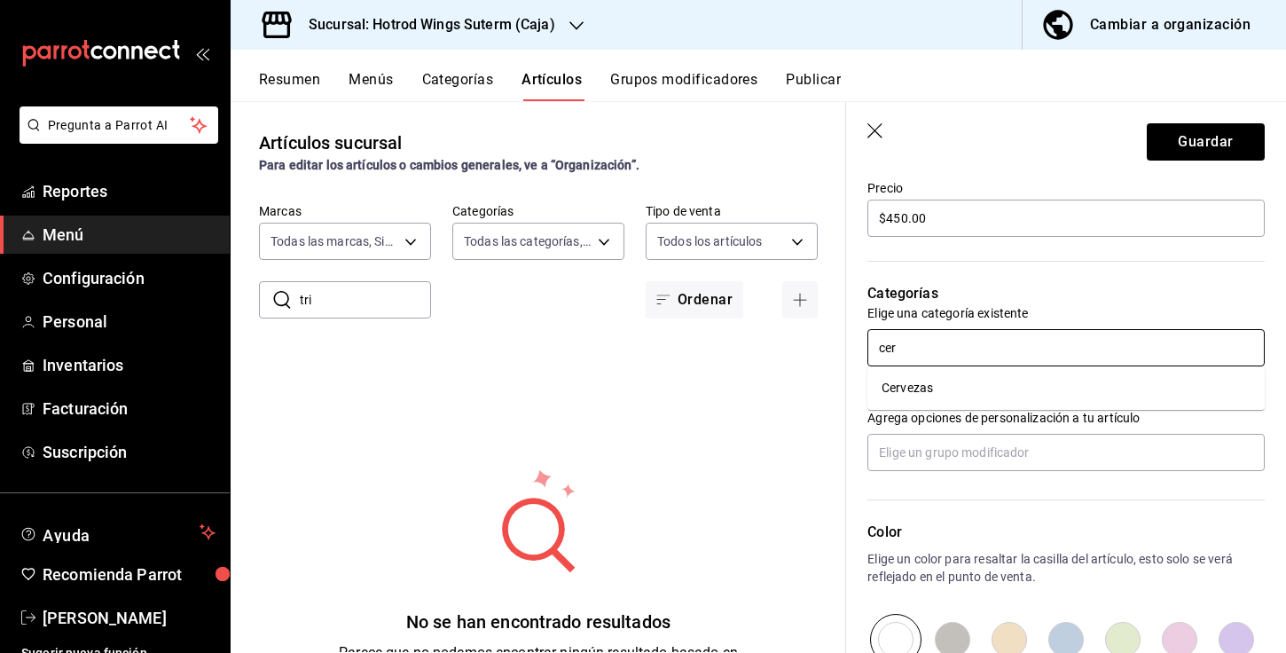
click at [956, 381] on li "Cervezas" at bounding box center [1065, 387] width 397 height 29
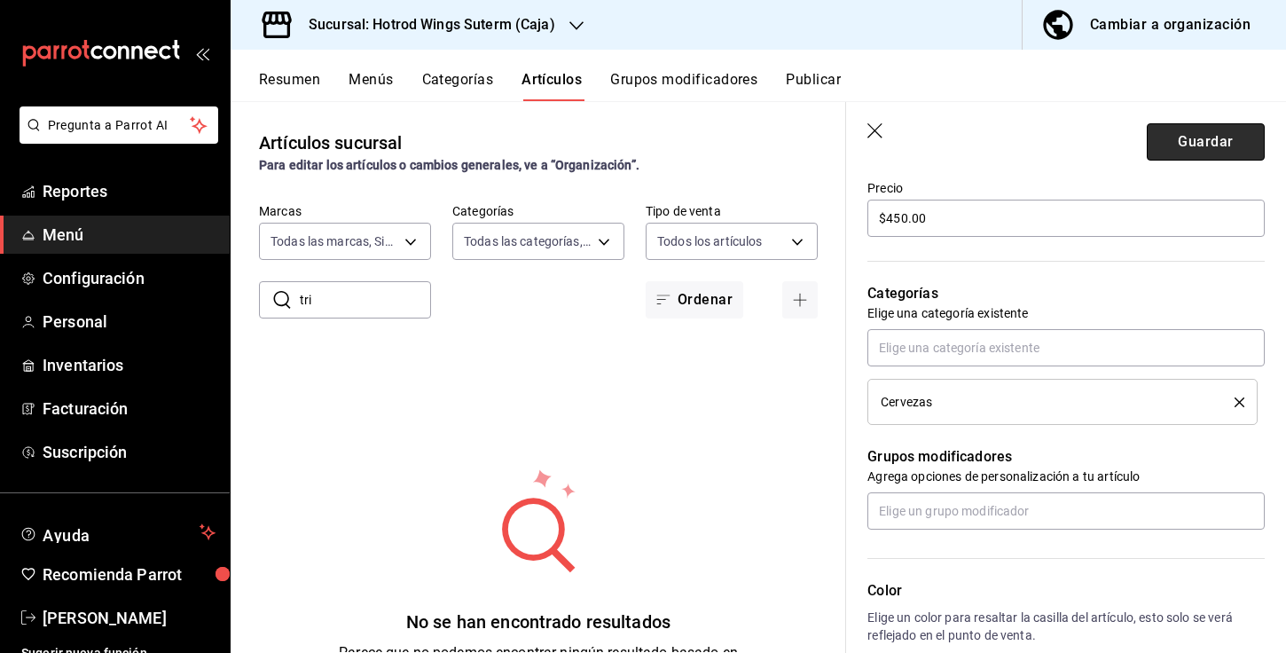
click at [1185, 143] on button "Guardar" at bounding box center [1205, 141] width 118 height 37
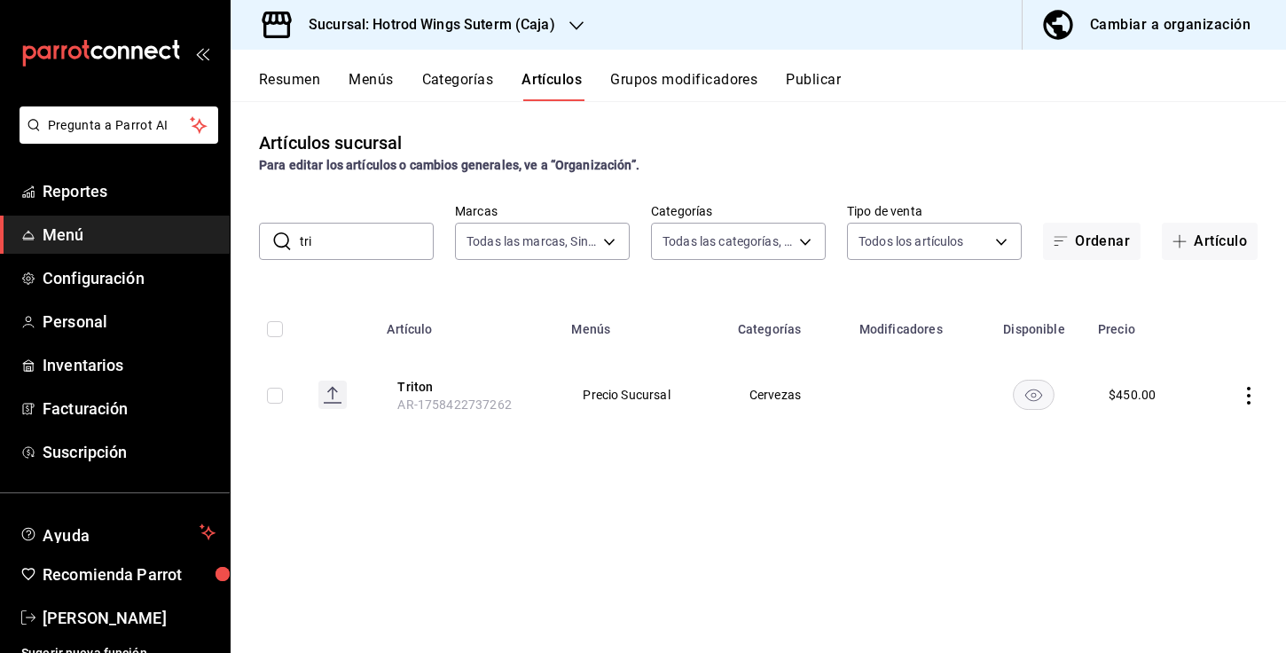
click at [827, 87] on button "Publicar" at bounding box center [813, 86] width 55 height 30
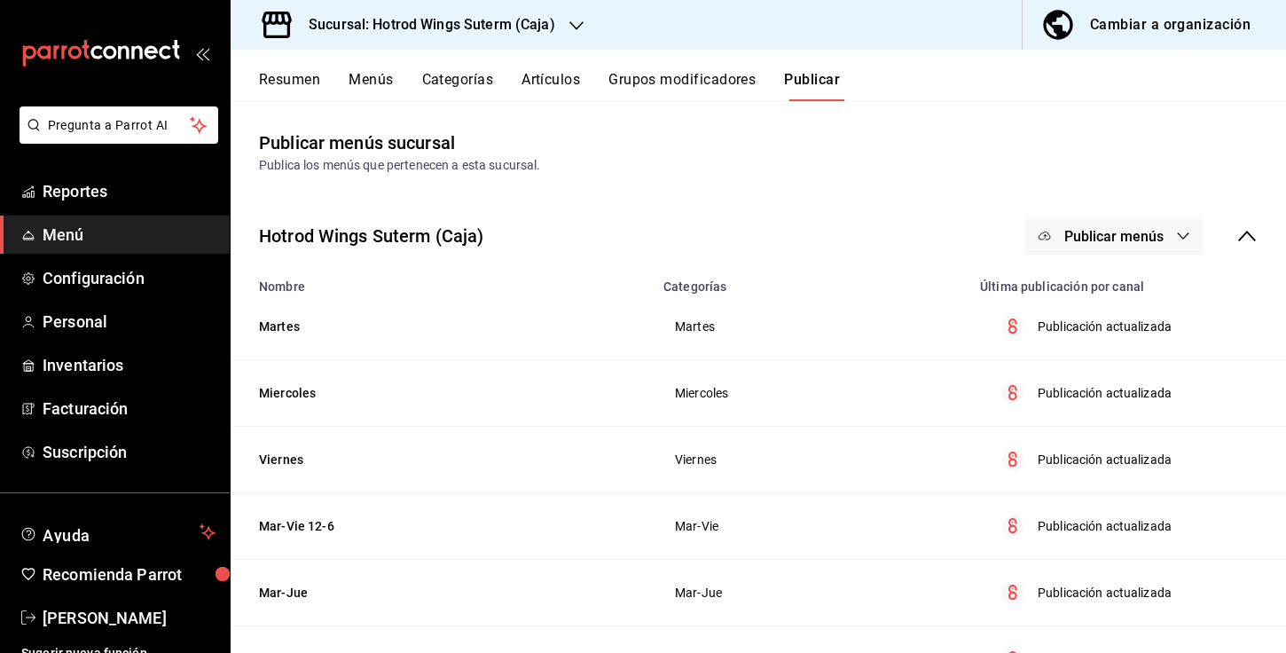
click at [1161, 243] on span "Publicar menús" at bounding box center [1113, 236] width 99 height 17
click at [1131, 299] on span "Punto de venta" at bounding box center [1139, 294] width 85 height 19
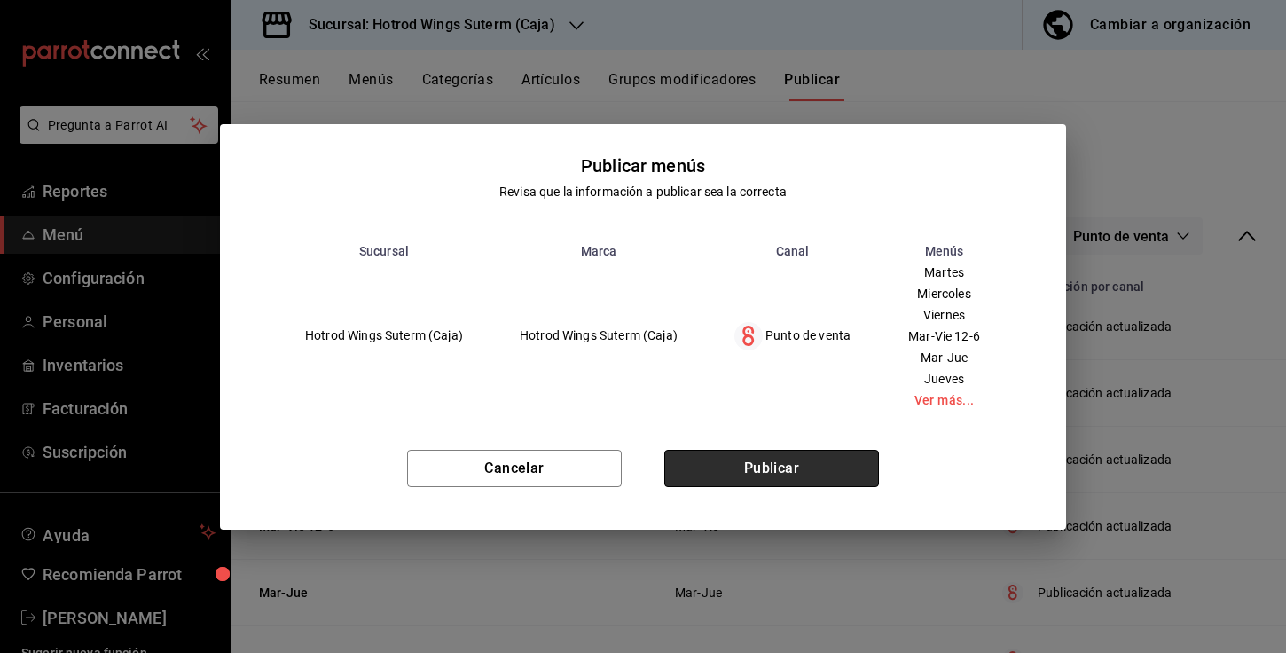
click at [829, 458] on button "Publicar" at bounding box center [771, 468] width 215 height 37
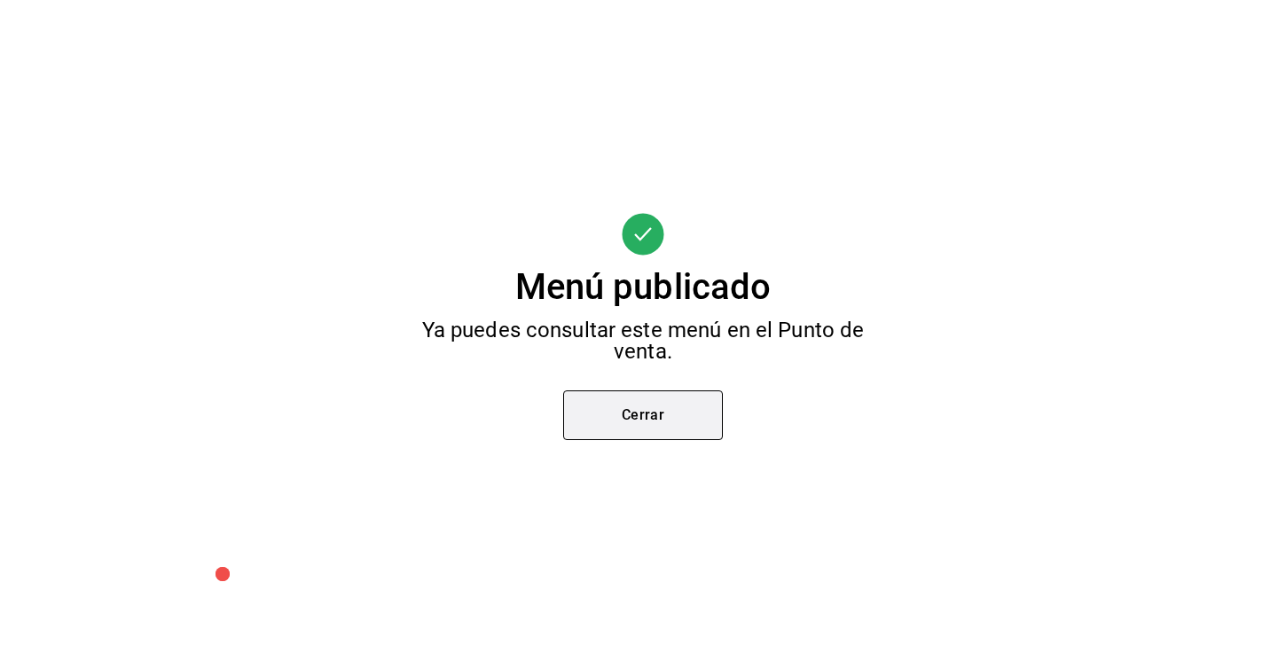
click at [648, 412] on button "Cerrar" at bounding box center [643, 415] width 160 height 50
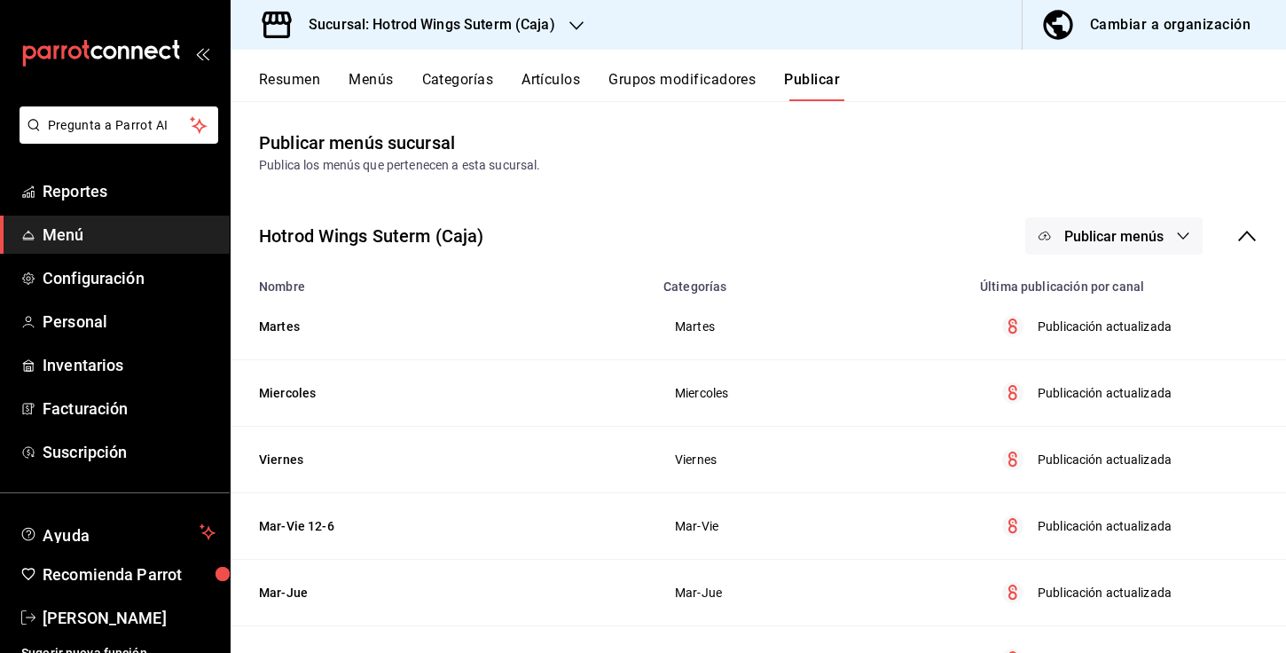
click at [534, 27] on h3 "Sucursal: Hotrod Wings Suterm (Caja)" at bounding box center [424, 24] width 261 height 21
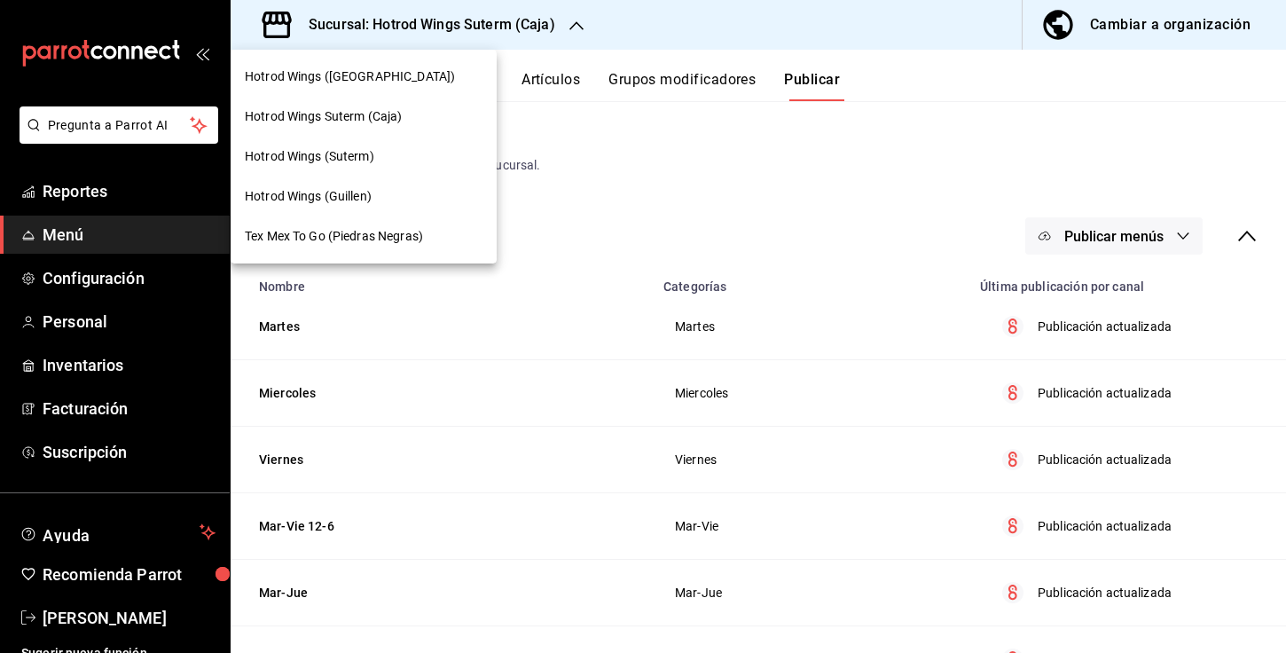
click at [373, 156] on span "Hotrod Wings (Suterm)" at bounding box center [309, 156] width 129 height 19
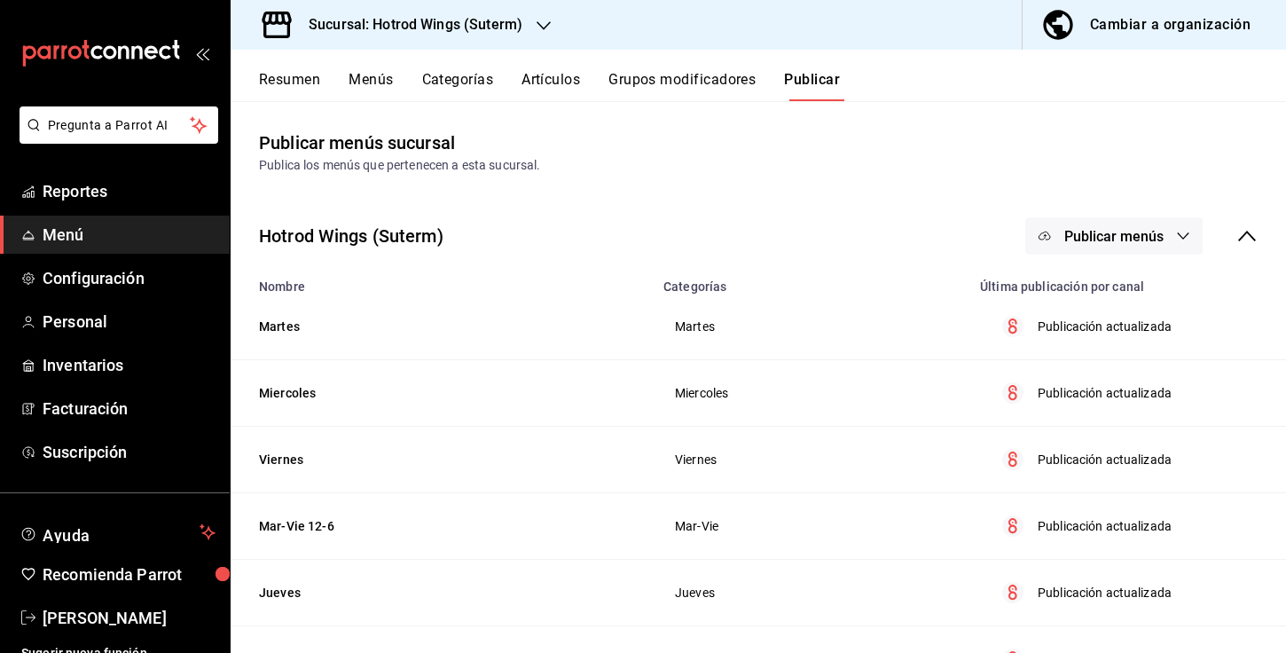
click at [1092, 238] on span "Publicar menús" at bounding box center [1113, 236] width 99 height 17
click at [1091, 285] on div at bounding box center [1072, 293] width 50 height 28
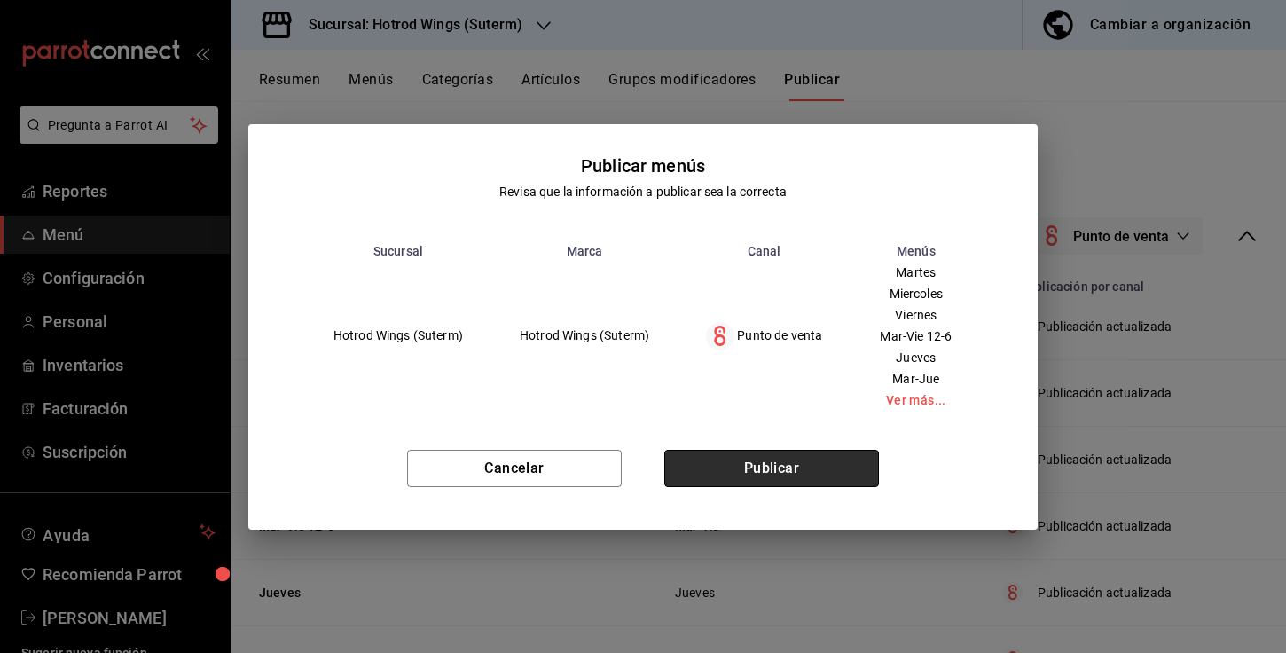
click at [769, 455] on button "Publicar" at bounding box center [771, 468] width 215 height 37
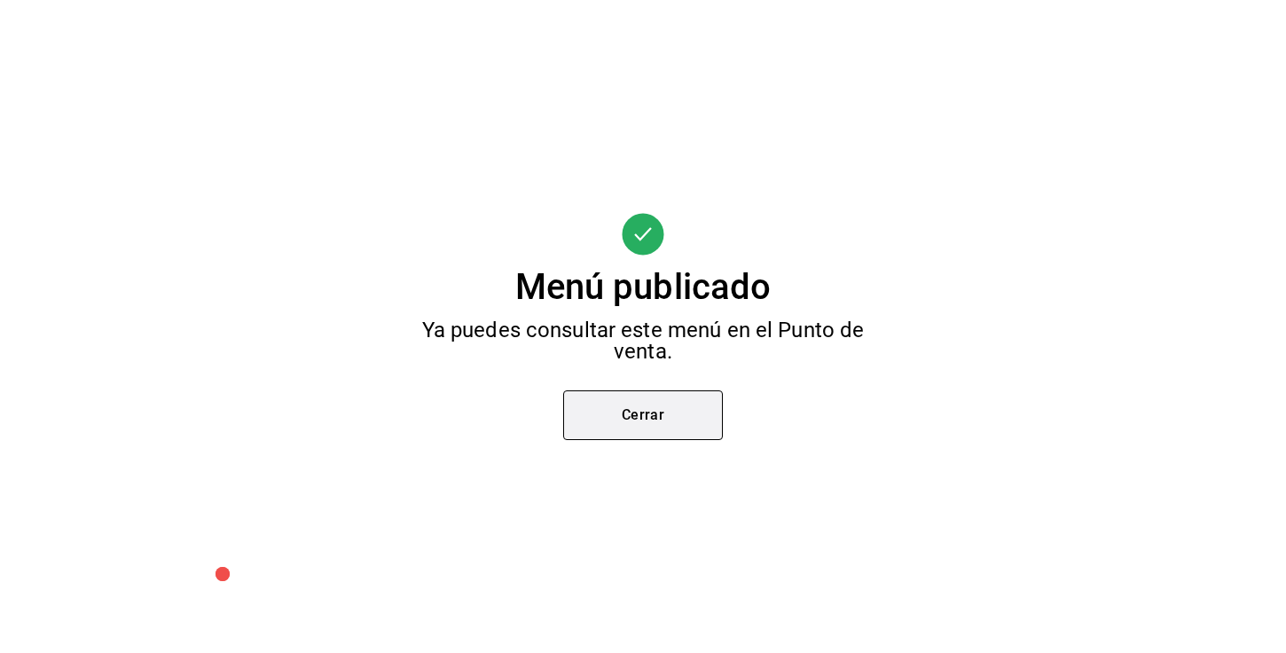
click at [694, 431] on button "Cerrar" at bounding box center [643, 415] width 160 height 50
